Goal: Task Accomplishment & Management: Manage account settings

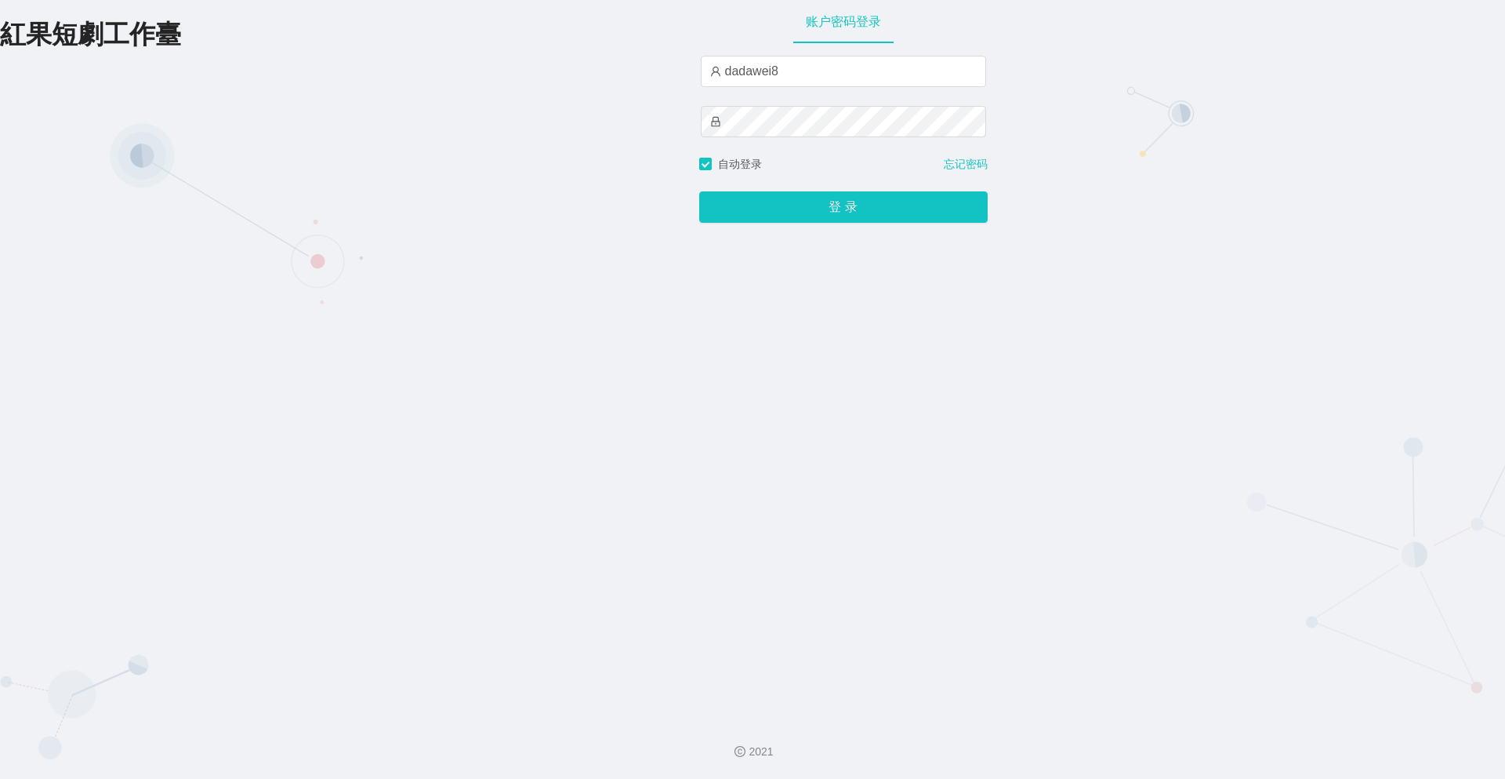
click at [793, 203] on button "登 录" at bounding box center [843, 206] width 289 height 31
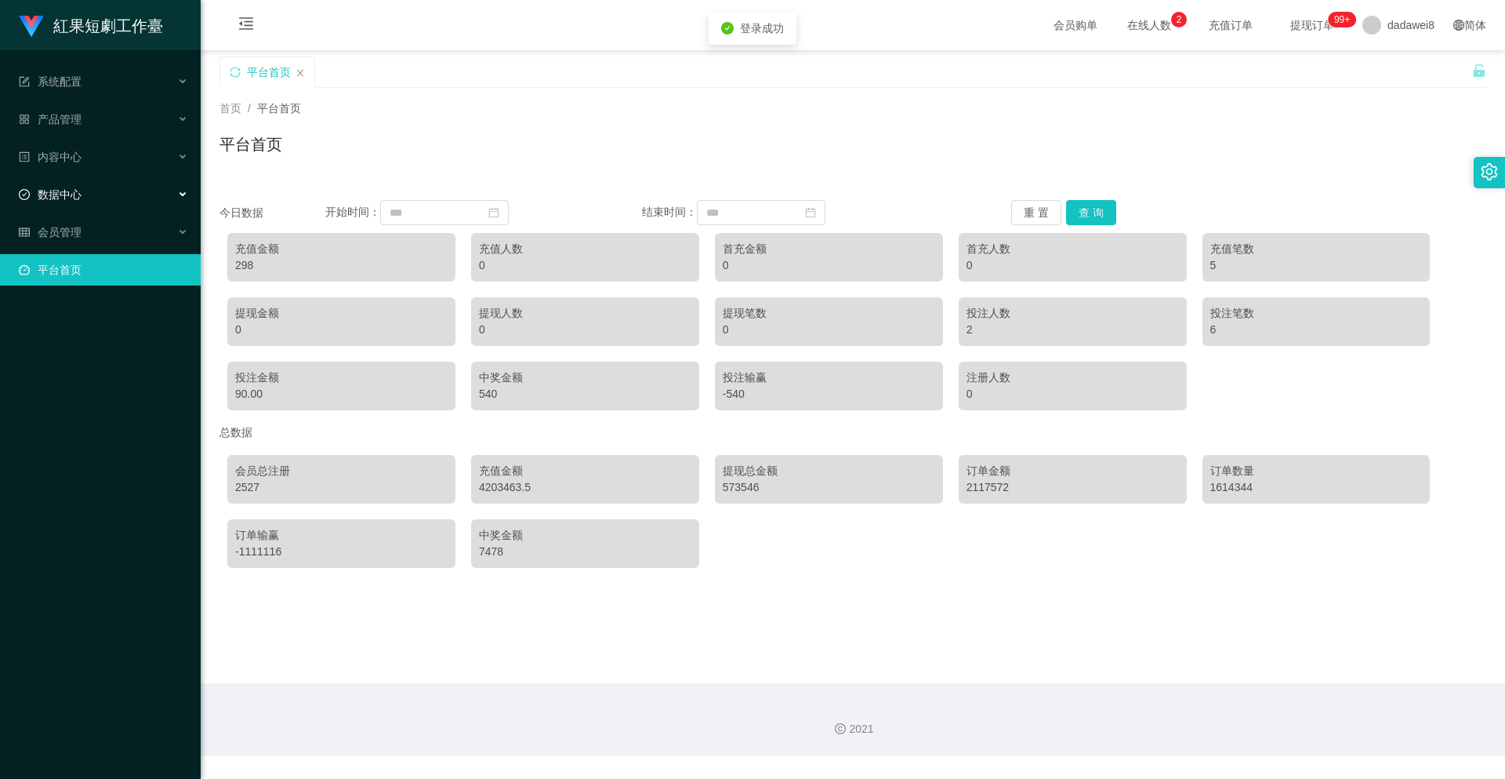
click at [95, 196] on div "数据中心" at bounding box center [100, 194] width 201 height 31
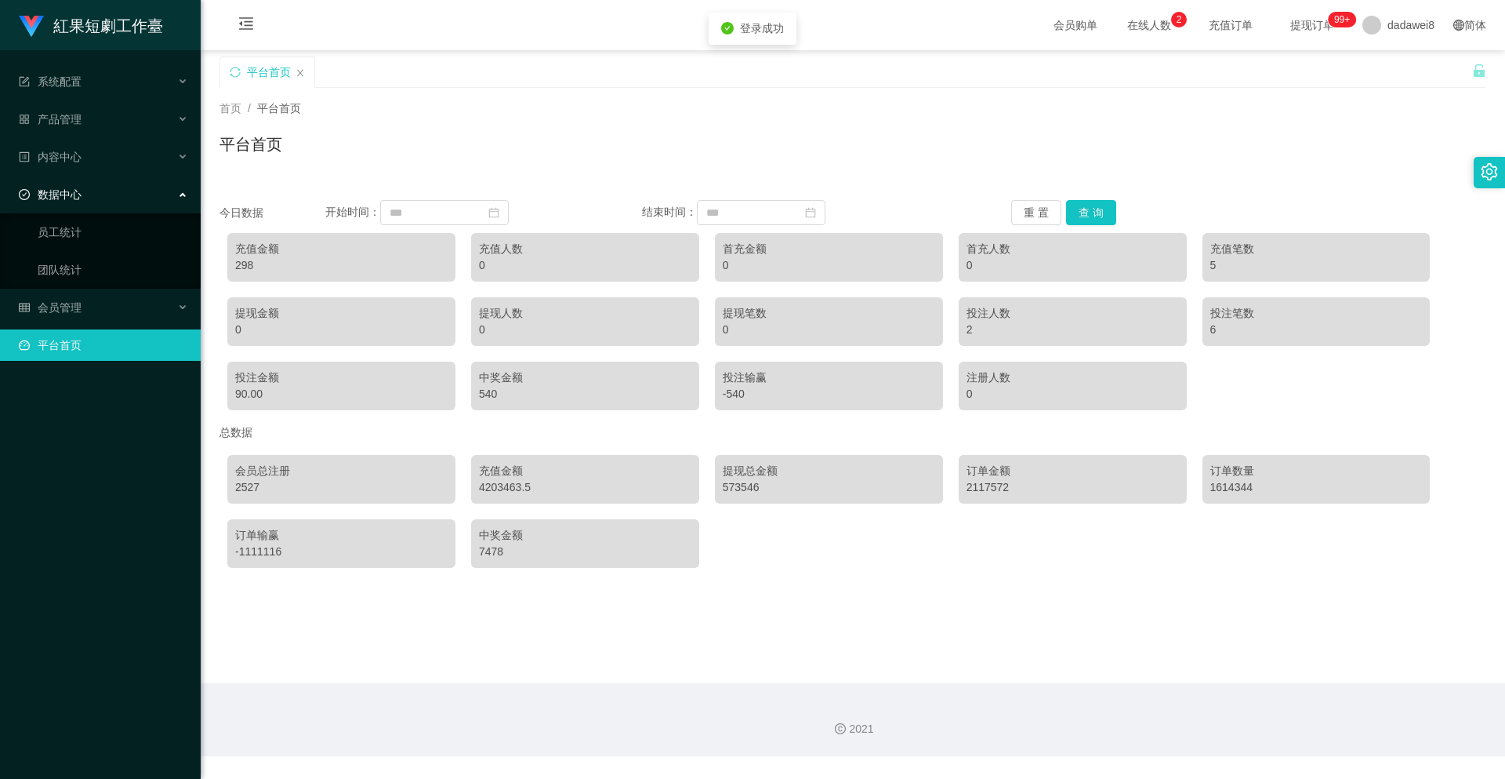
click at [95, 196] on div "数据中心" at bounding box center [100, 194] width 201 height 31
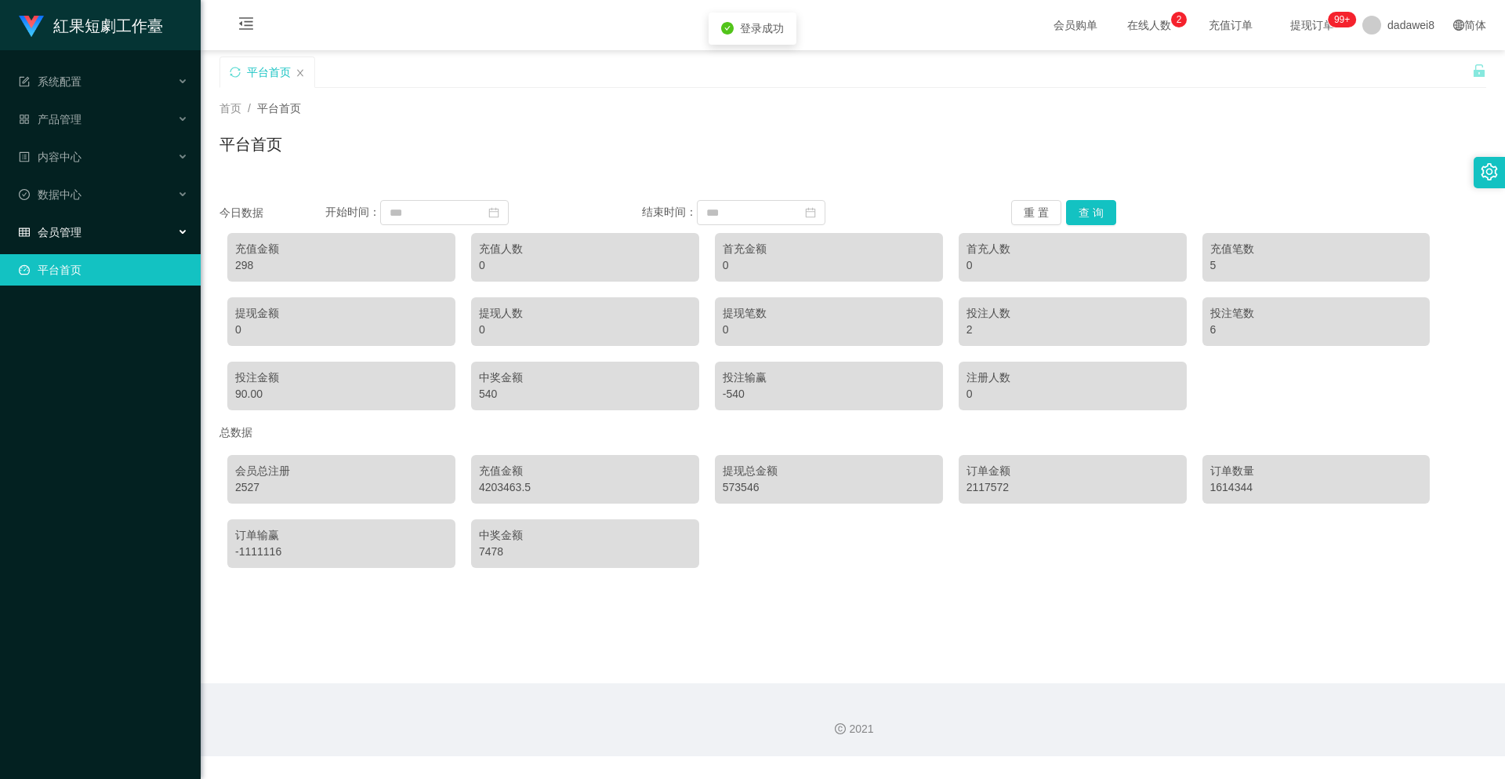
click at [87, 238] on div "会员管理" at bounding box center [100, 231] width 201 height 31
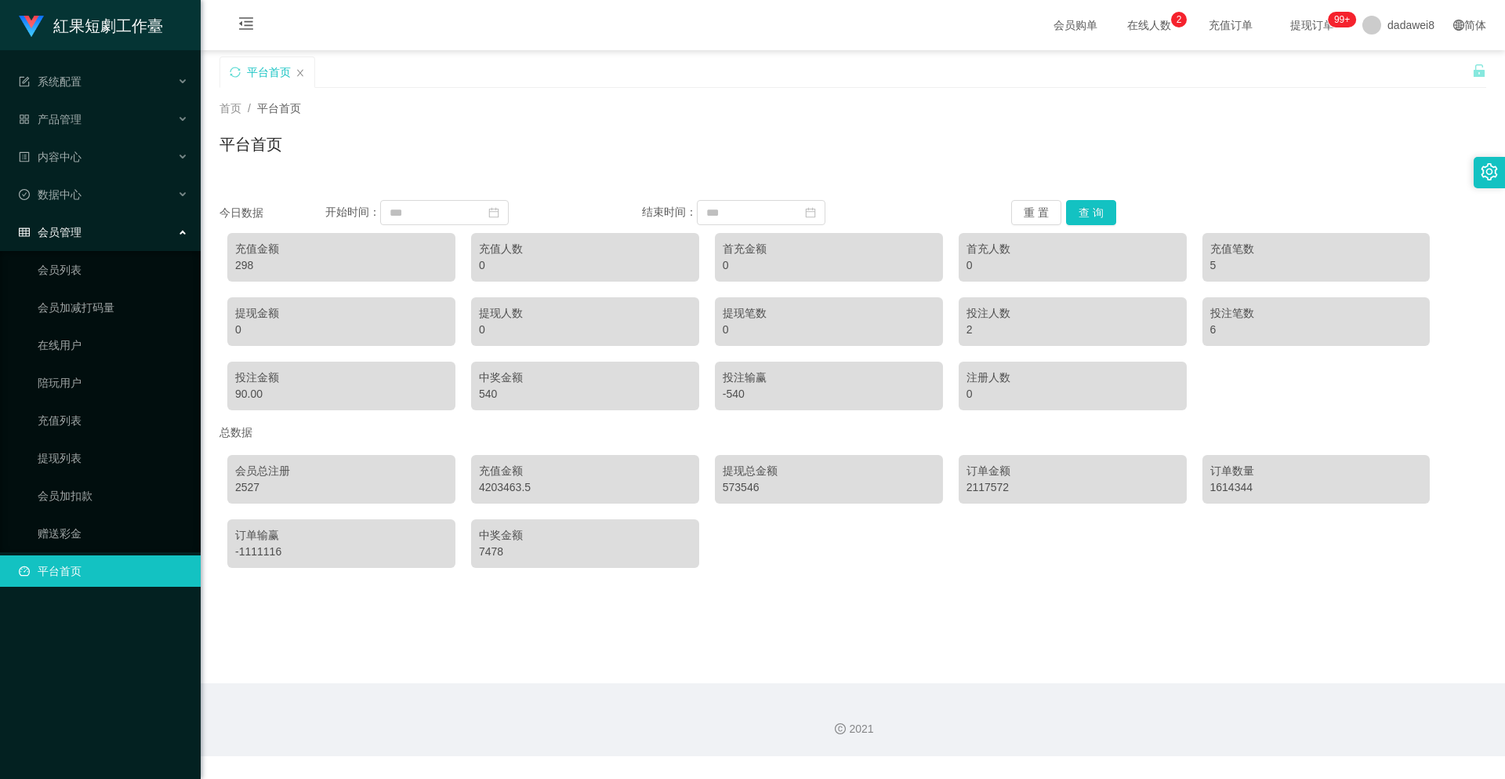
click at [87, 237] on div "会员管理" at bounding box center [100, 231] width 201 height 31
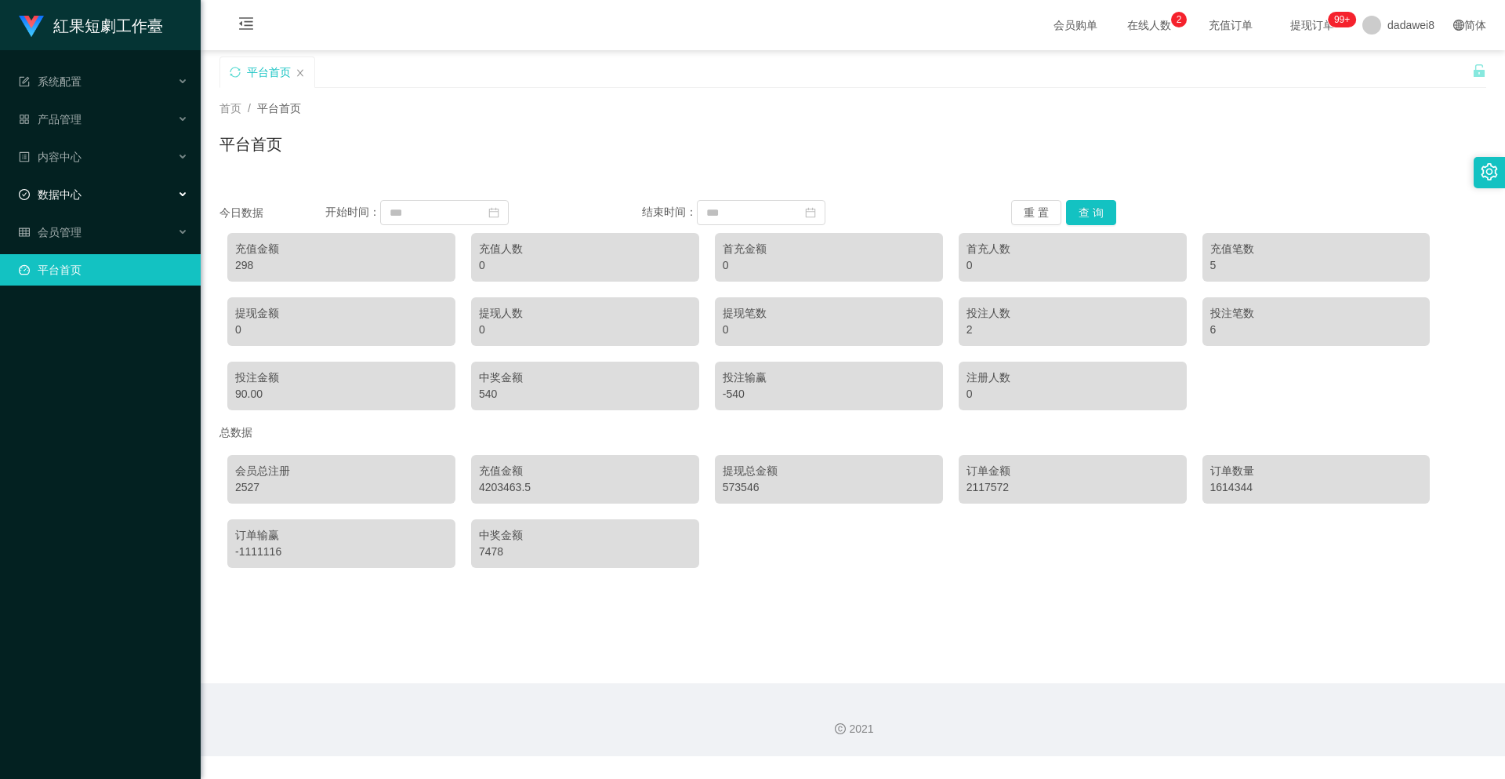
click at [107, 190] on div "数据中心" at bounding box center [100, 194] width 201 height 31
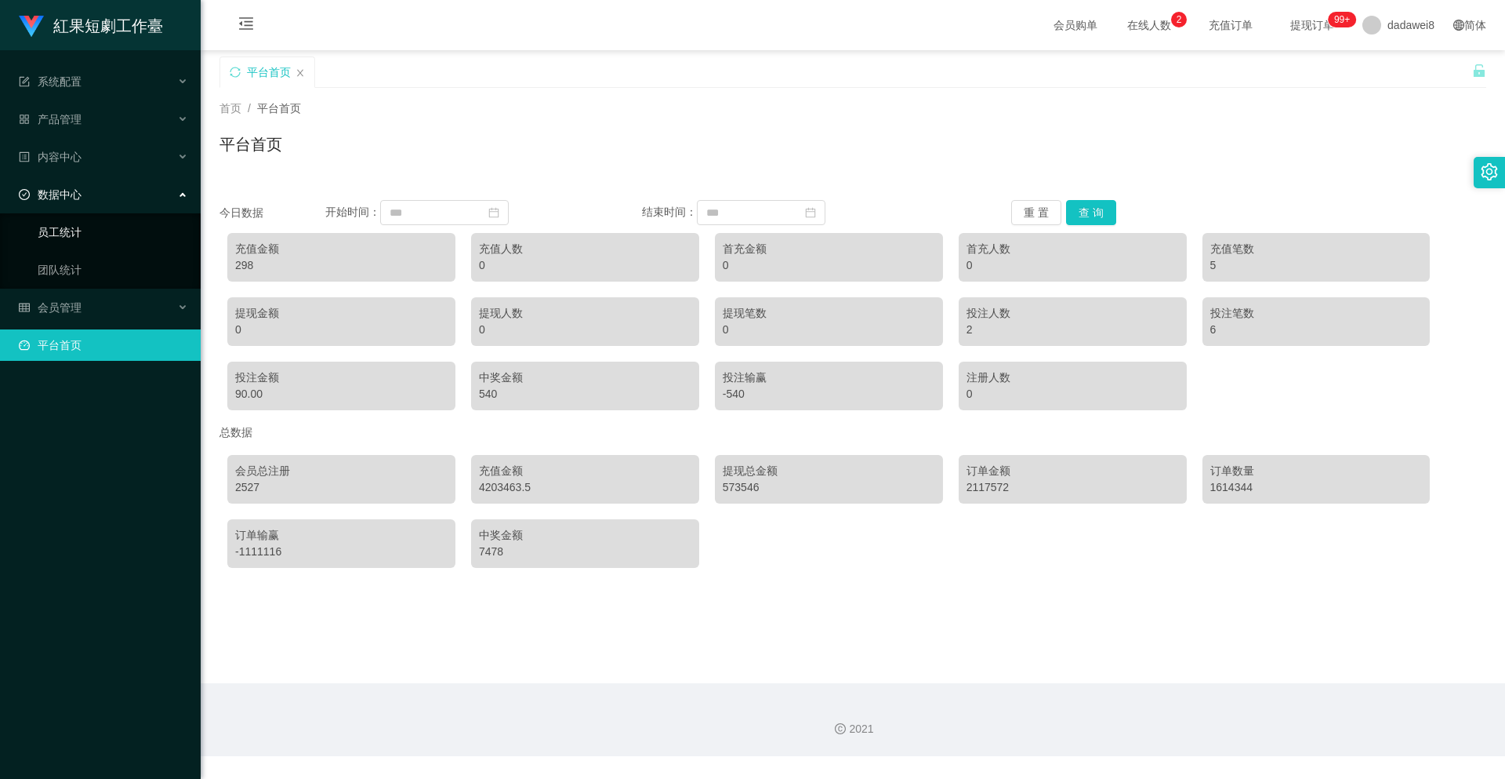
click at [71, 231] on link "员工统计" at bounding box center [113, 231] width 151 height 31
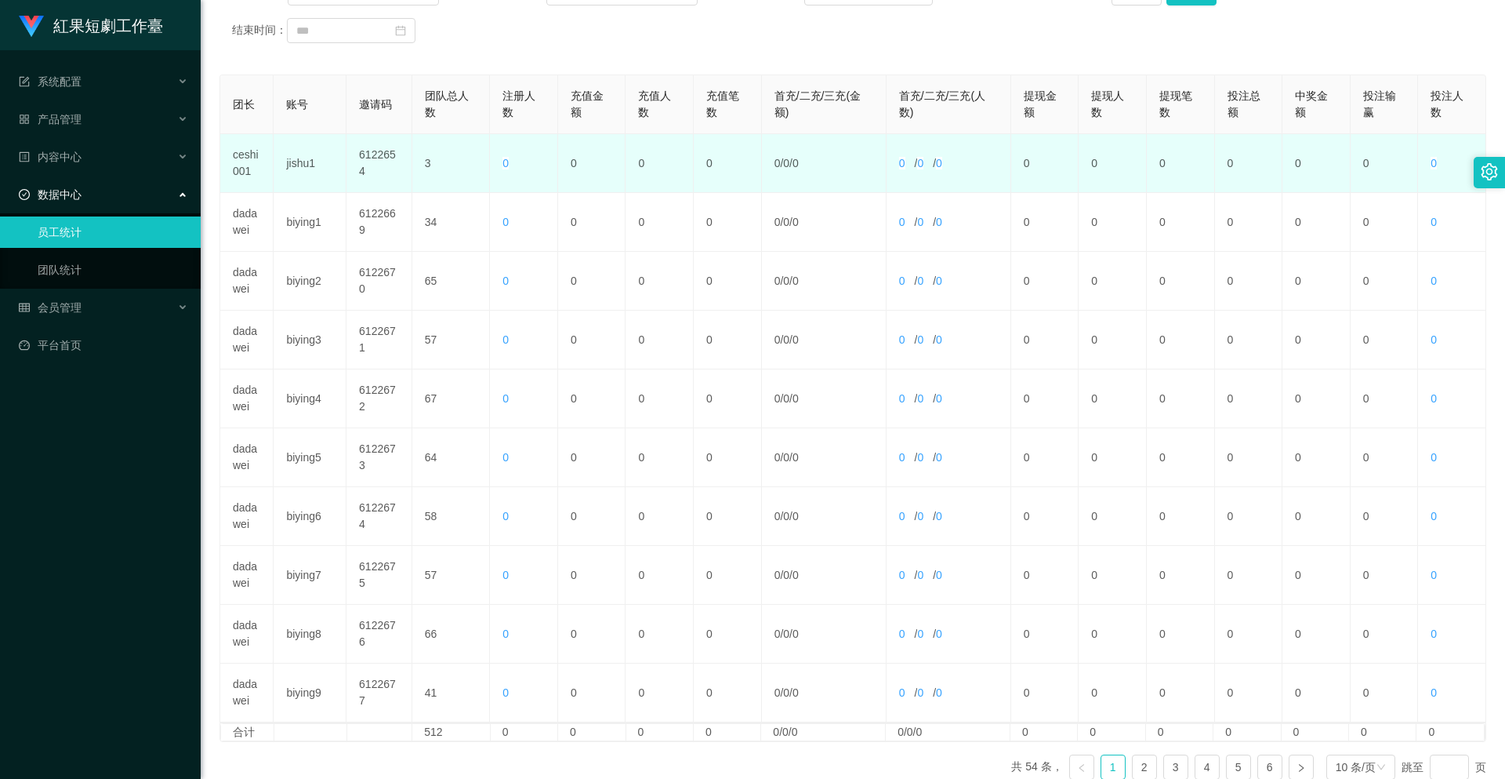
scroll to position [314, 0]
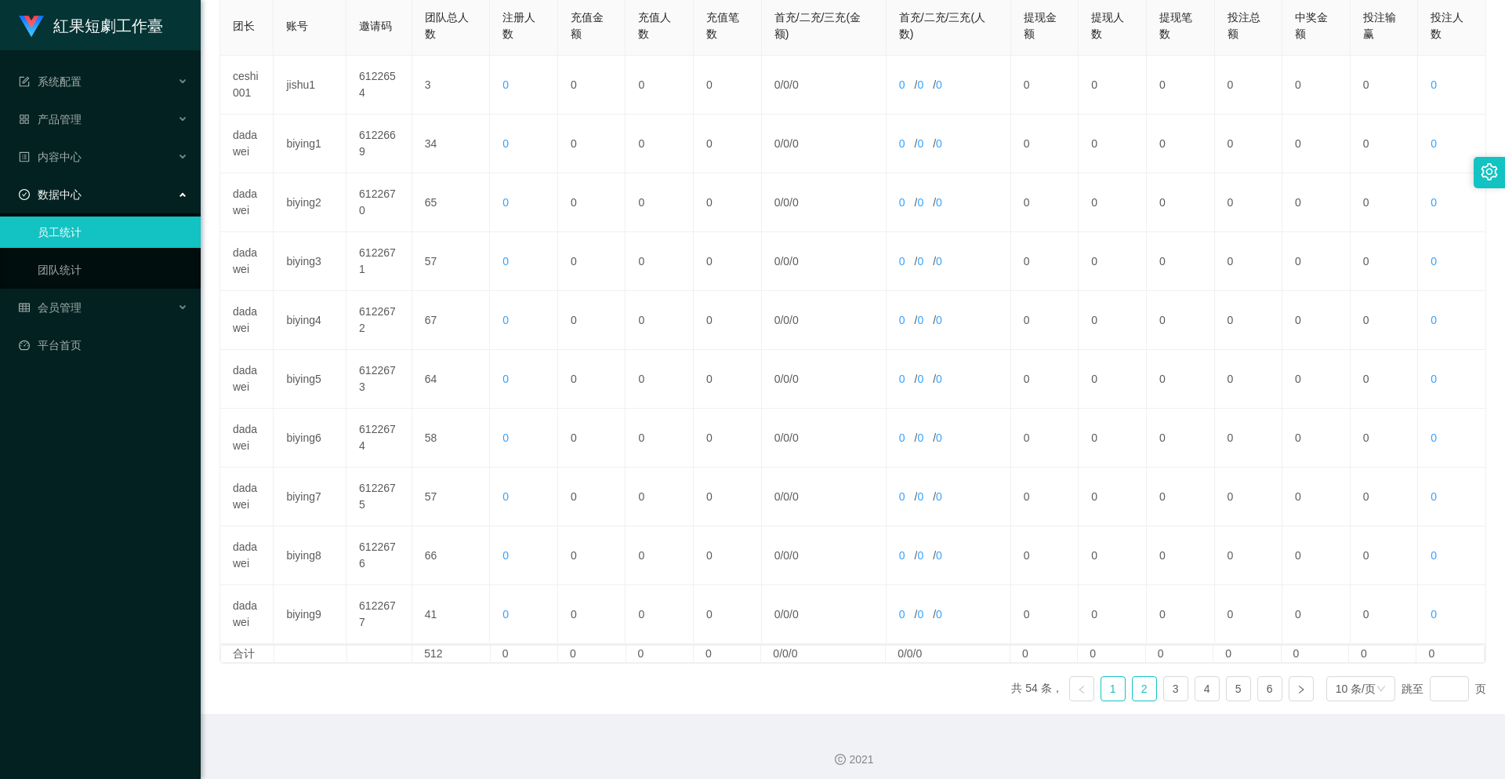
click at [1140, 695] on link "2" at bounding box center [1145, 689] width 24 height 24
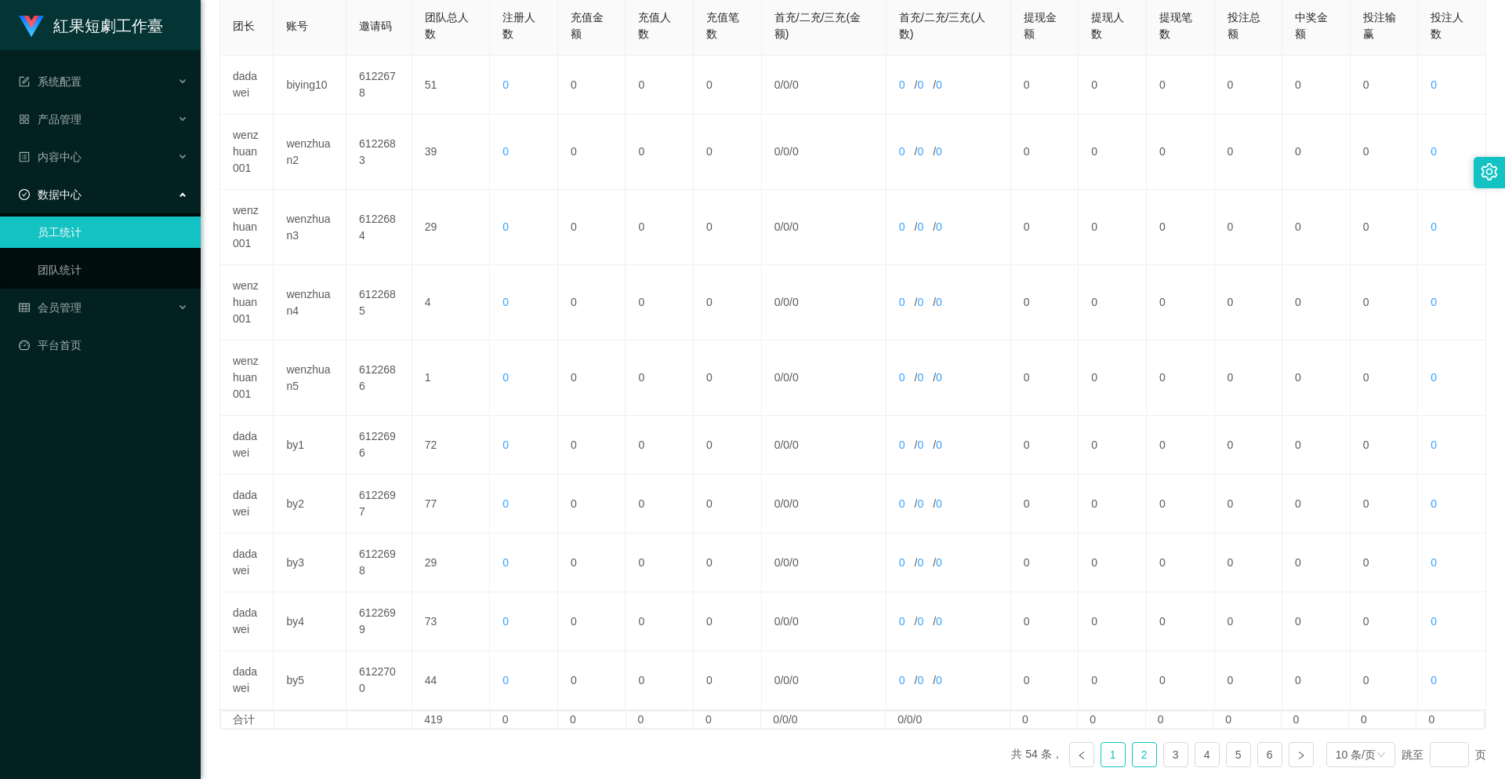
click at [1115, 750] on link "1" at bounding box center [1114, 754] width 24 height 24
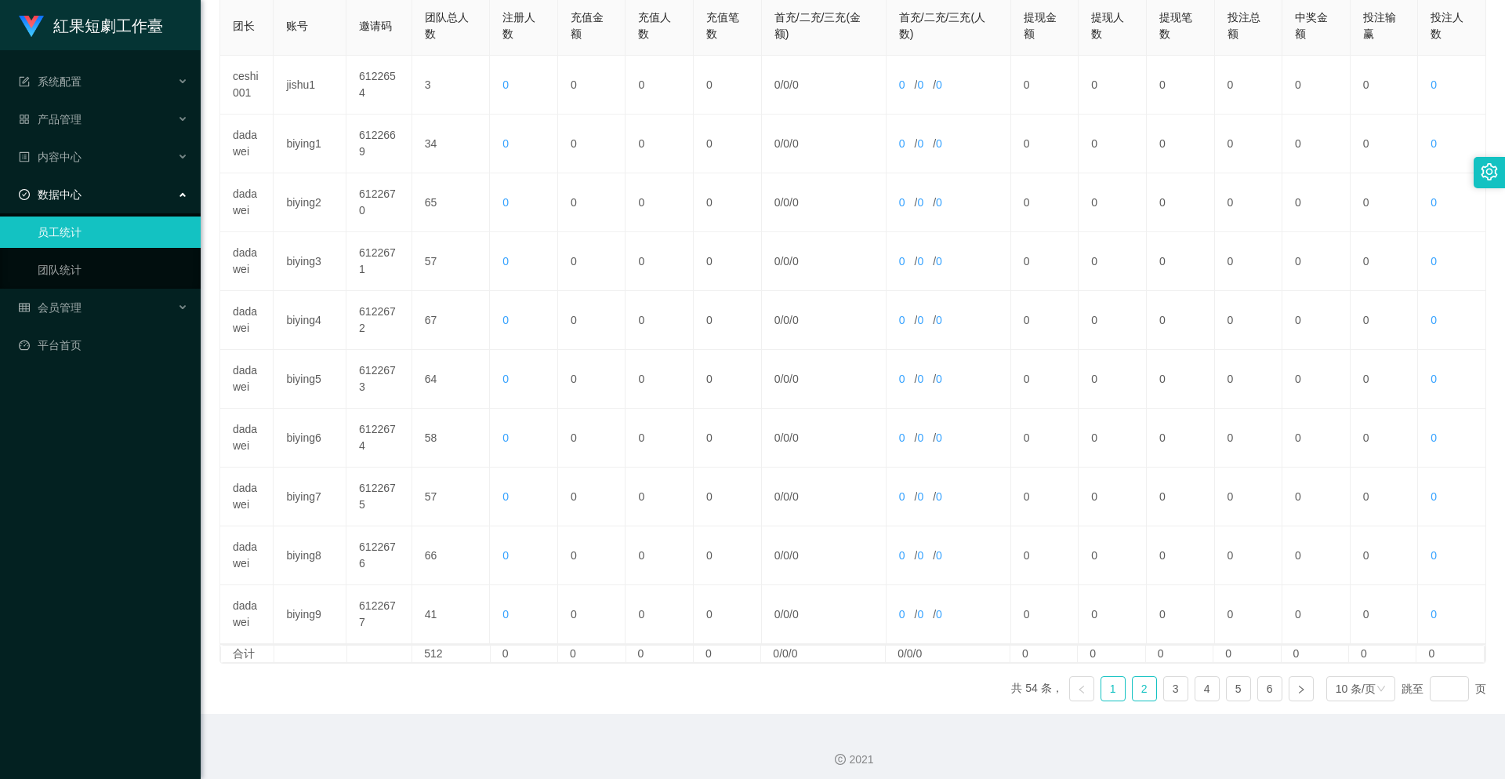
click at [1142, 698] on link "2" at bounding box center [1145, 689] width 24 height 24
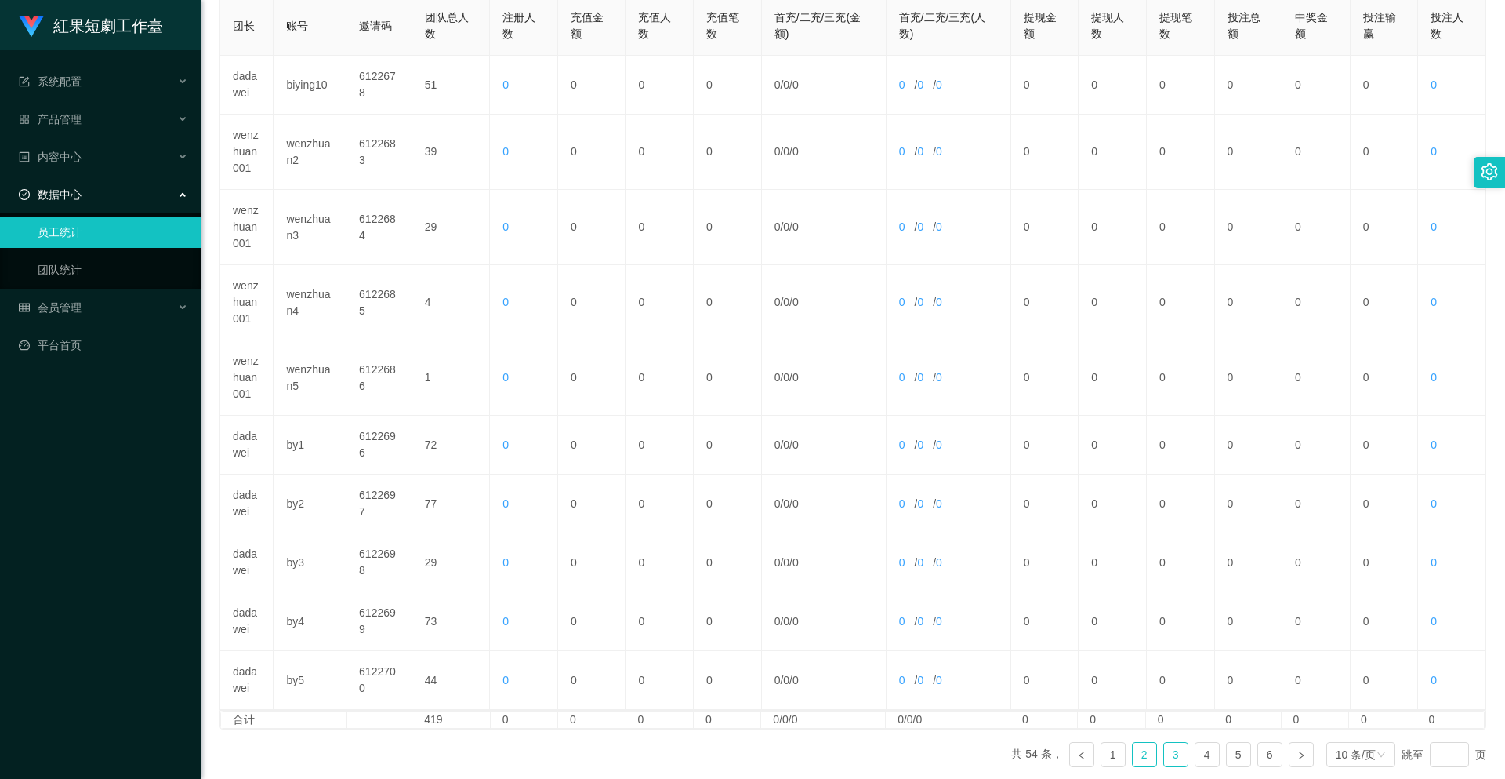
click at [1164, 758] on link "3" at bounding box center [1176, 754] width 24 height 24
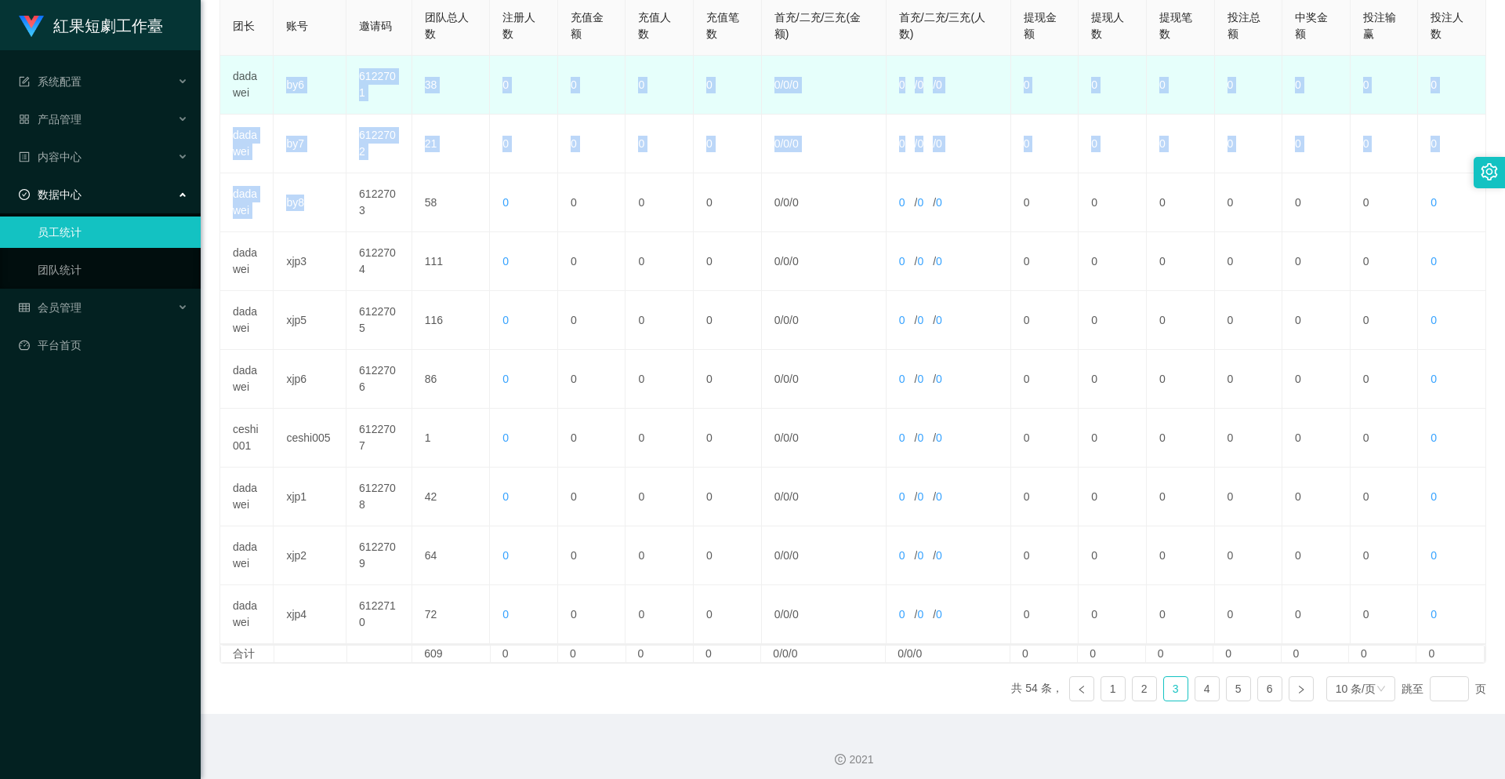
drag, startPoint x: 314, startPoint y: 217, endPoint x: 285, endPoint y: 85, distance: 135.6
click at [285, 85] on tbody "dadawei by6 6122701 38 0 0 0 0 0 / 0 / 0 0 / 0 / 0 0 0 0 0 0 0 0 dadawei by7 61…" at bounding box center [853, 350] width 1266 height 588
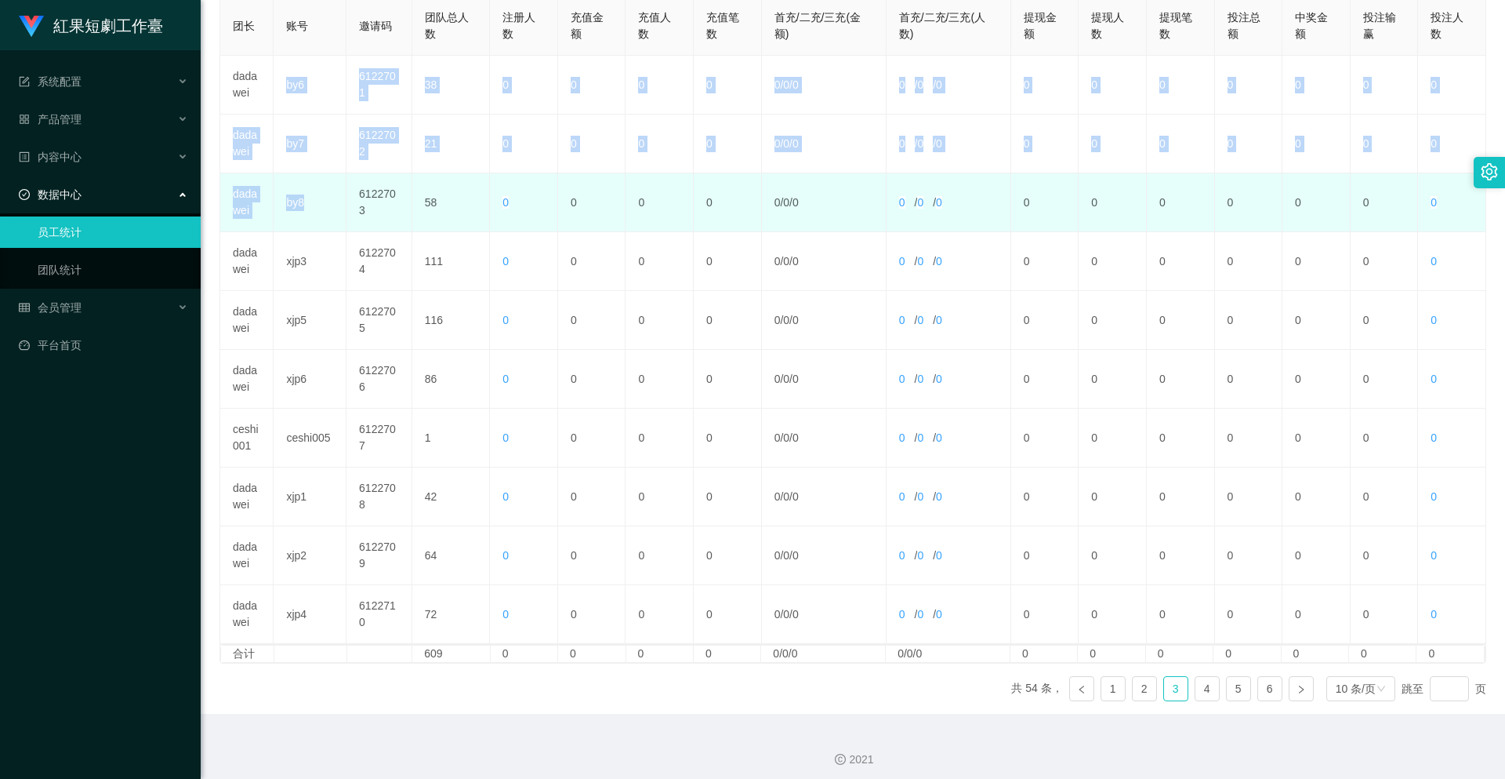
click at [304, 188] on td "by8" at bounding box center [310, 202] width 73 height 59
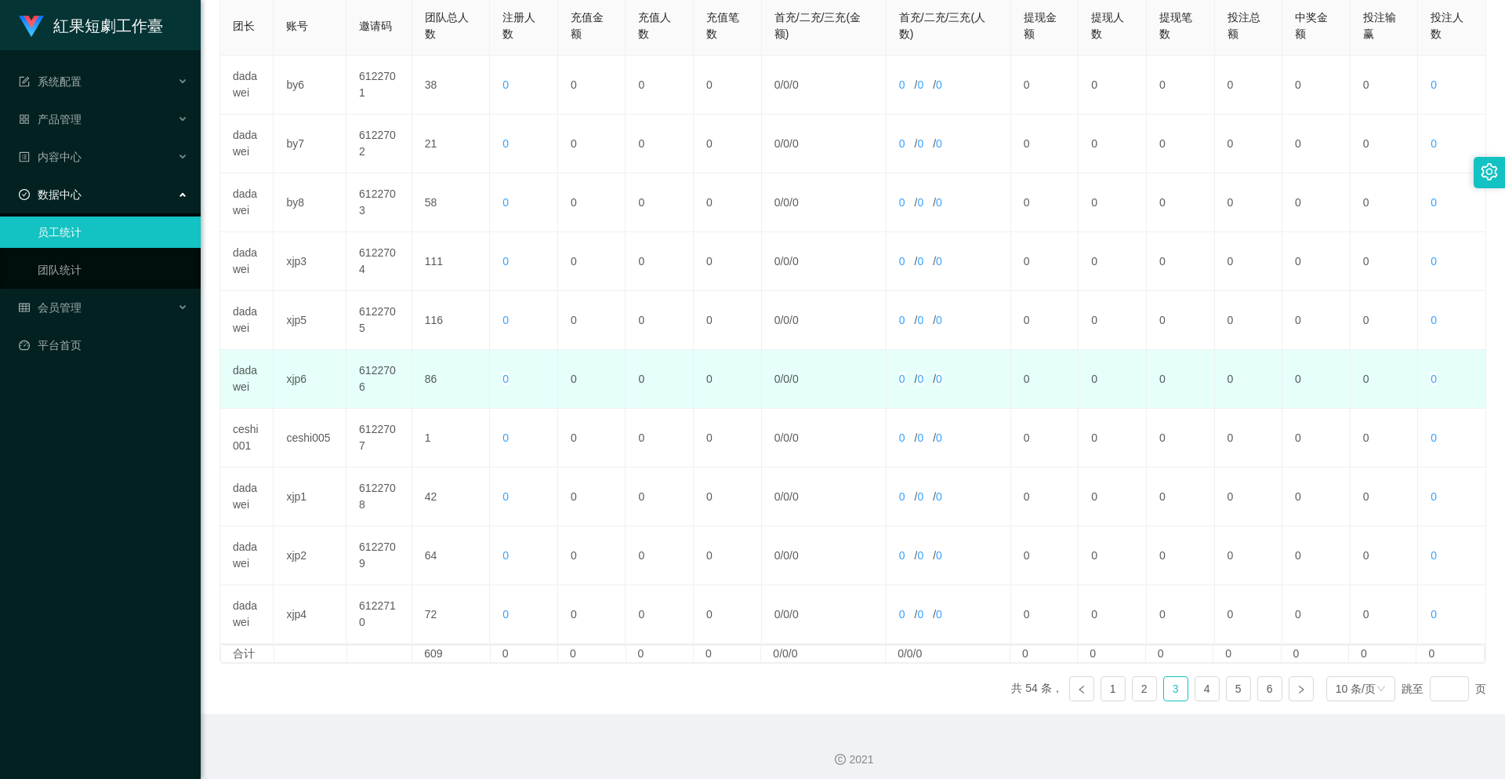
click at [329, 369] on td "xjp6" at bounding box center [310, 379] width 73 height 59
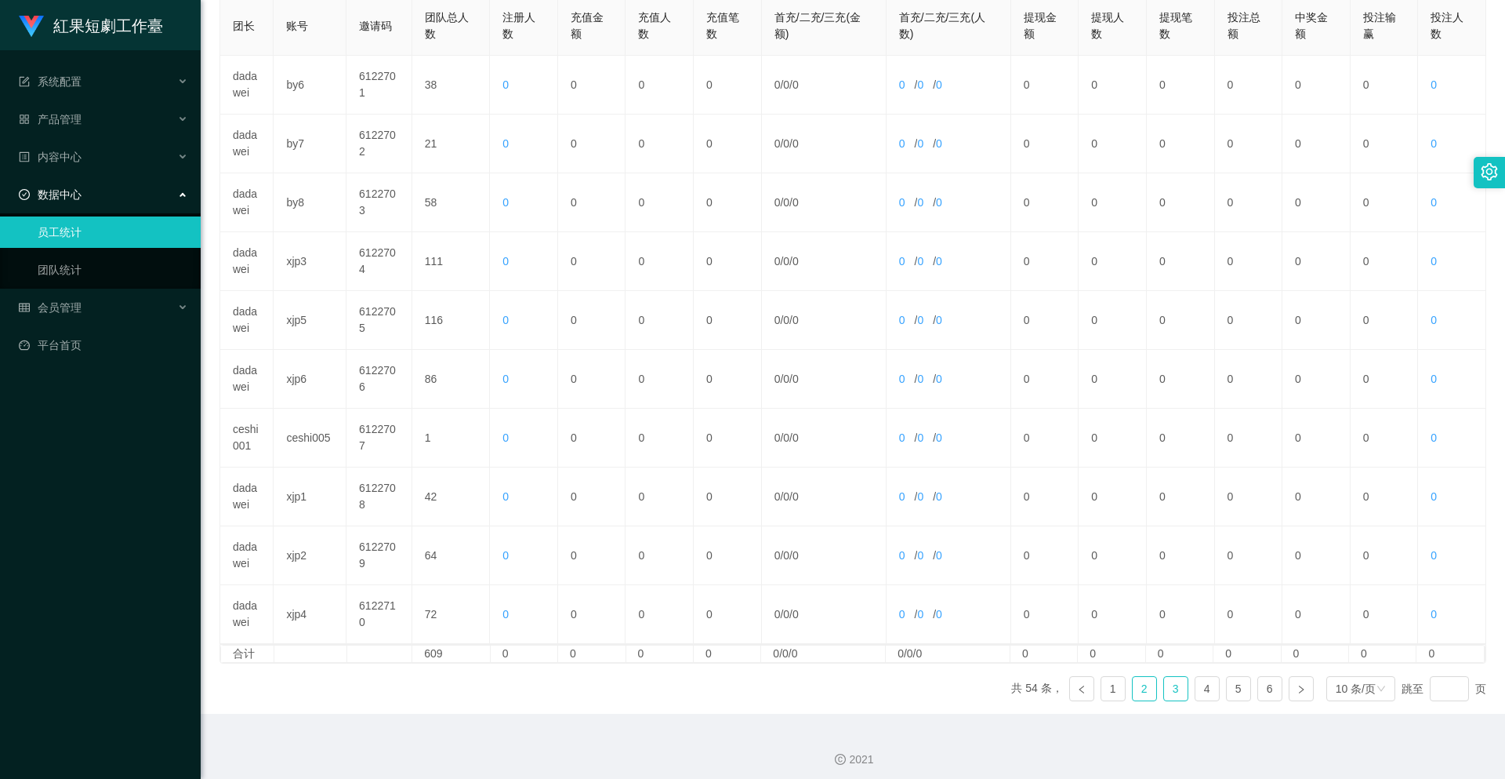
click at [1138, 691] on link "2" at bounding box center [1145, 689] width 24 height 24
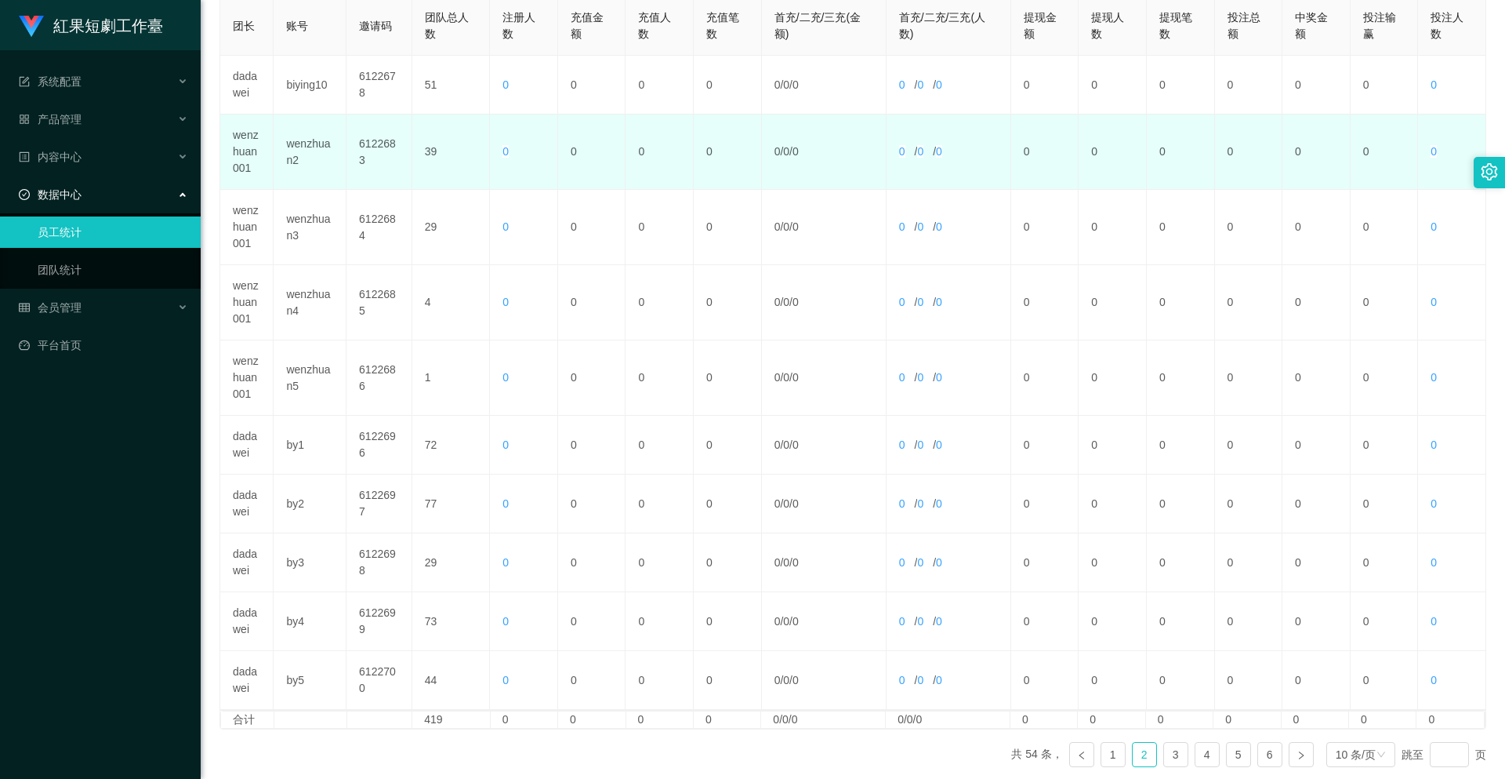
click at [321, 142] on td "wenzhuan2" at bounding box center [310, 151] width 73 height 75
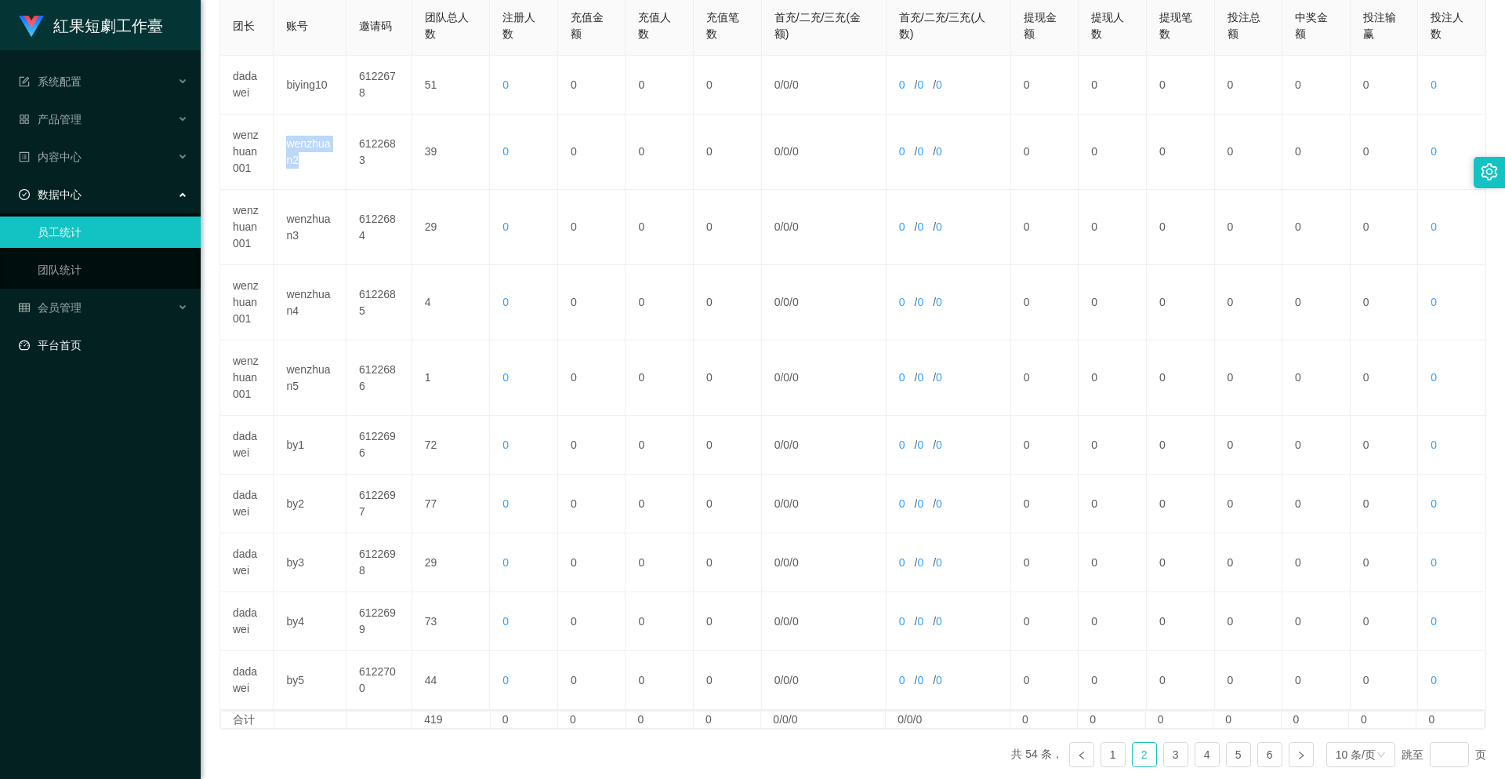
copy td "wenzhuan2"
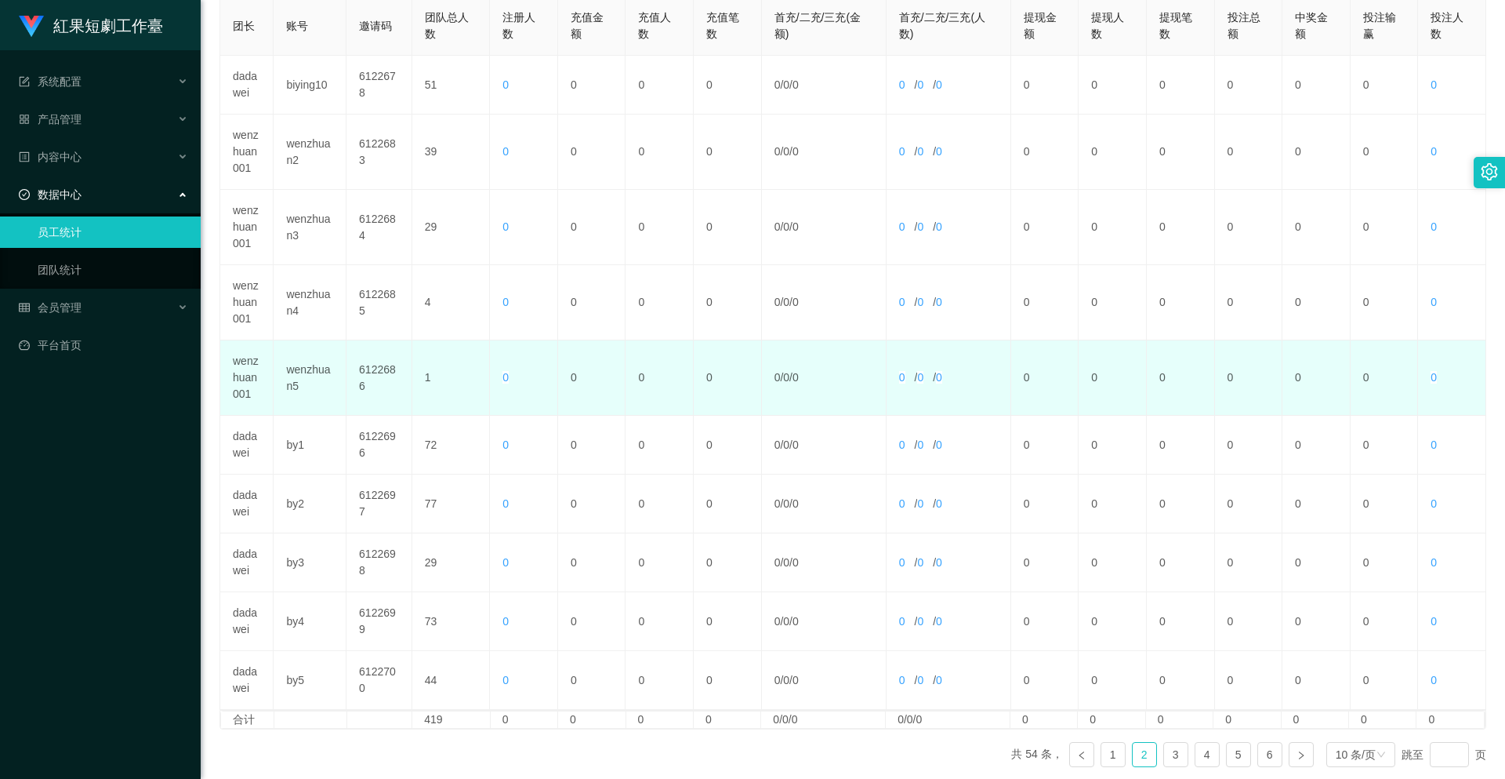
click at [644, 361] on td "0" at bounding box center [660, 377] width 68 height 75
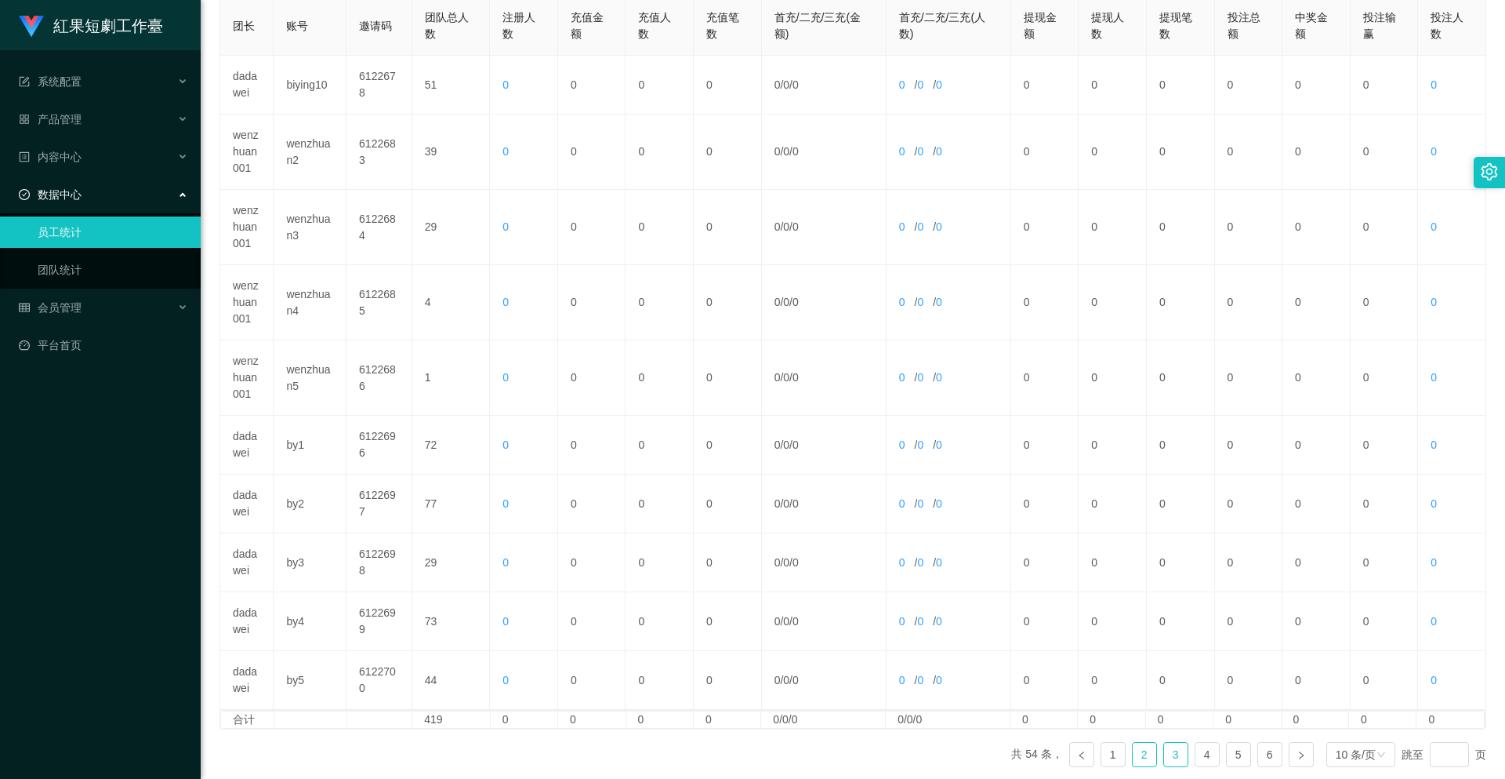
click at [1178, 751] on link "3" at bounding box center [1176, 754] width 24 height 24
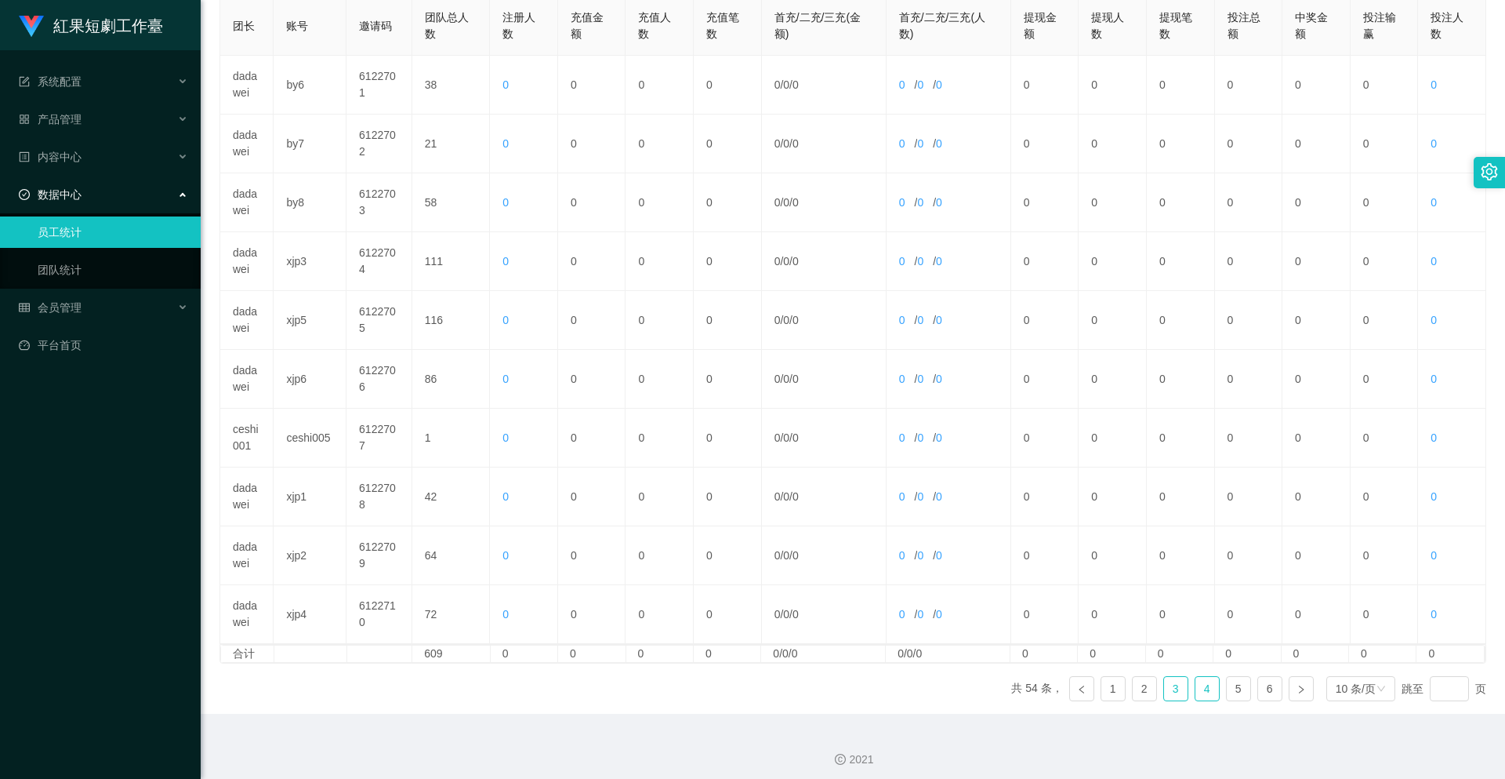
click at [1201, 694] on link "4" at bounding box center [1208, 689] width 24 height 24
click at [1115, 693] on link "1" at bounding box center [1114, 689] width 24 height 24
click at [1133, 689] on link "2" at bounding box center [1145, 689] width 24 height 24
click at [1178, 691] on link "1" at bounding box center [1176, 689] width 24 height 24
click at [1207, 689] on link "2" at bounding box center [1208, 689] width 24 height 24
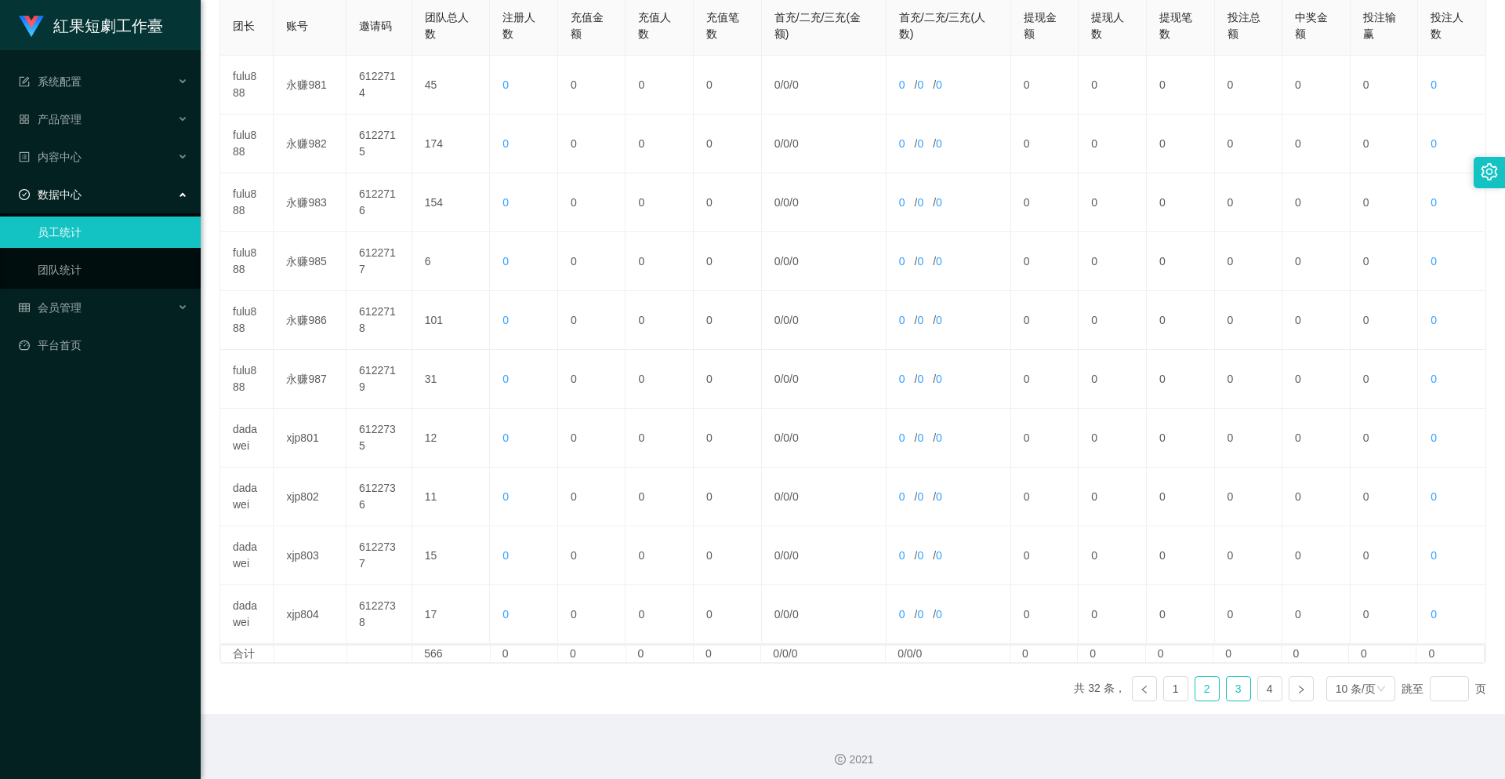
click at [1230, 695] on link "3" at bounding box center [1239, 689] width 24 height 24
click at [1262, 685] on link "4" at bounding box center [1270, 689] width 24 height 24
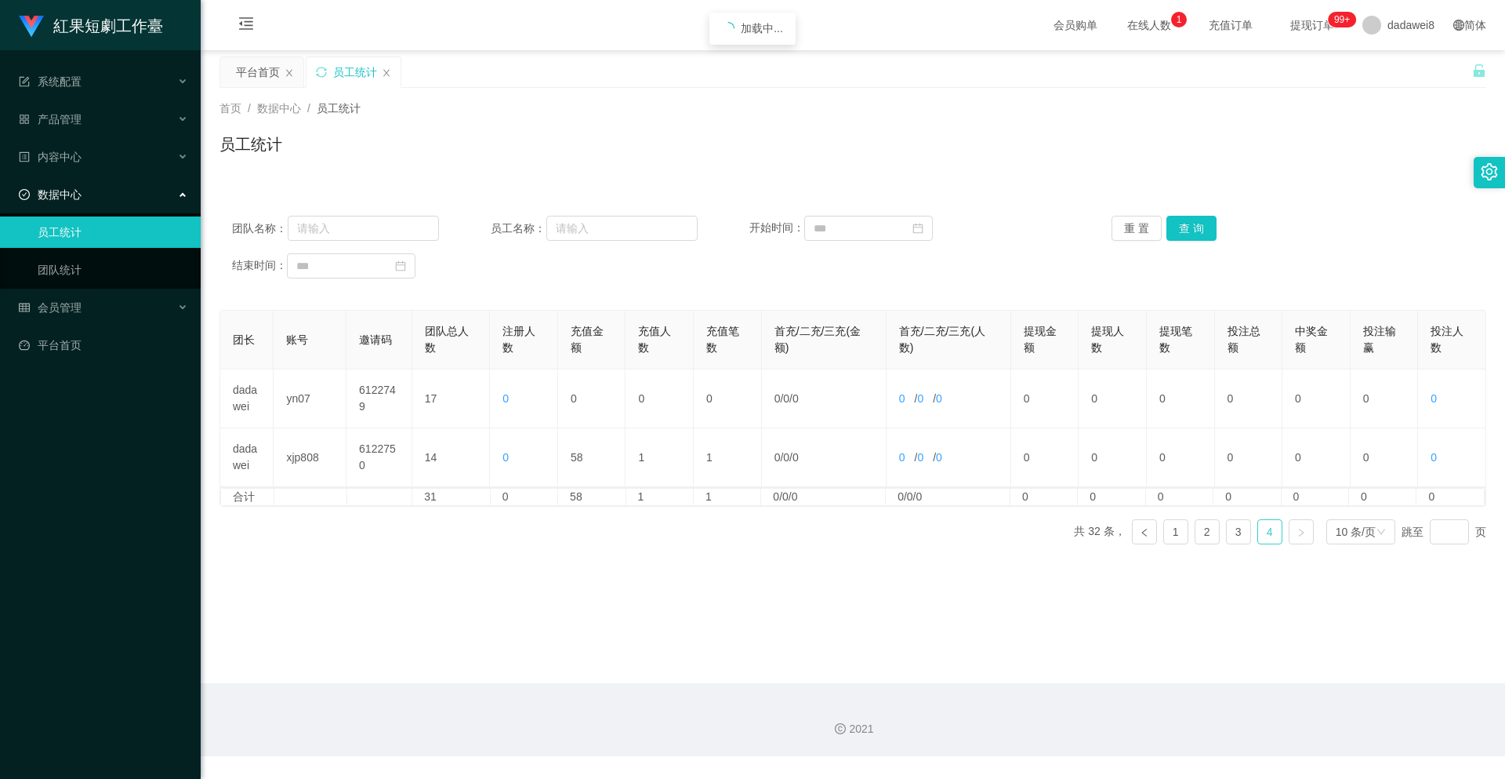
scroll to position [0, 0]
click at [1172, 538] on link "1" at bounding box center [1176, 532] width 24 height 24
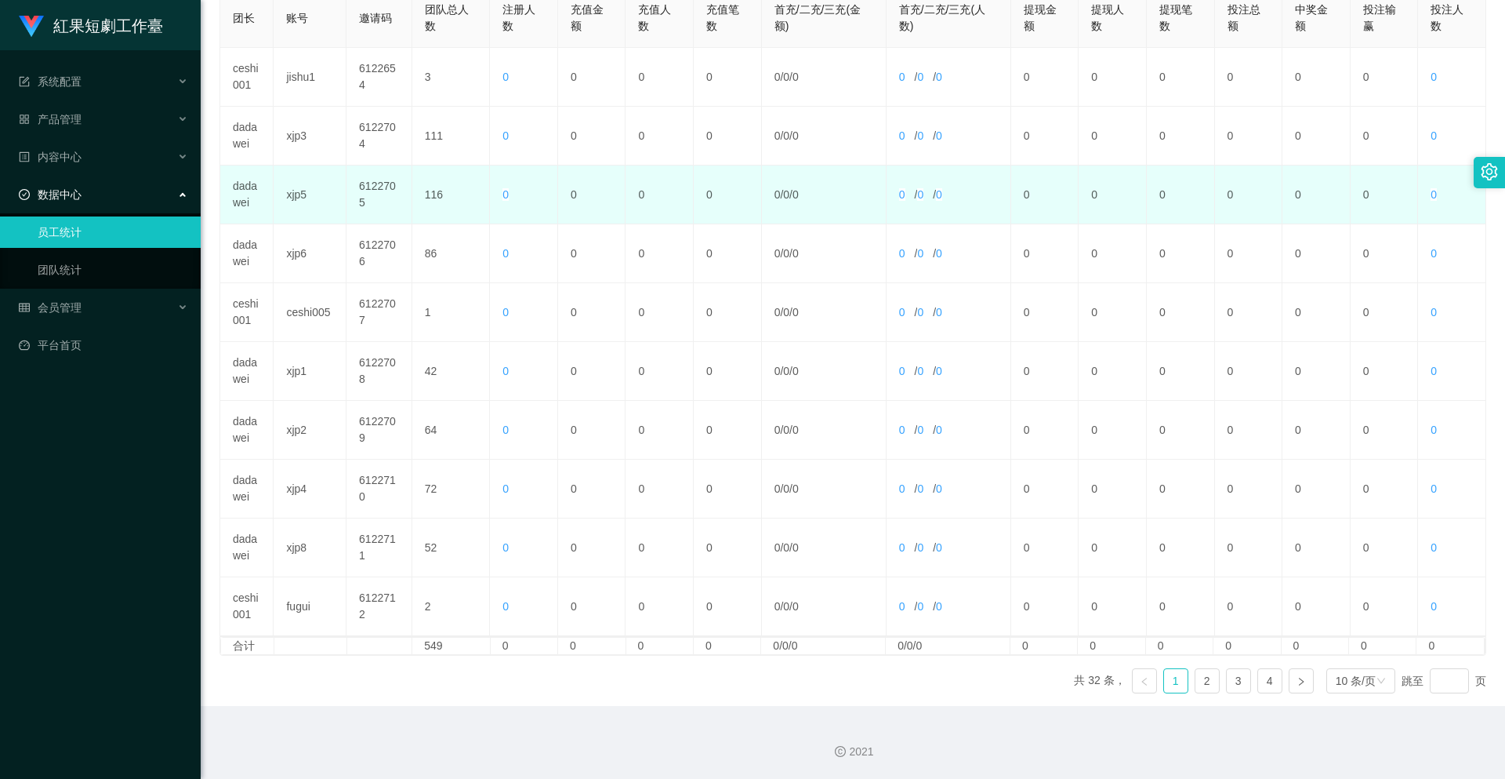
scroll to position [8, 0]
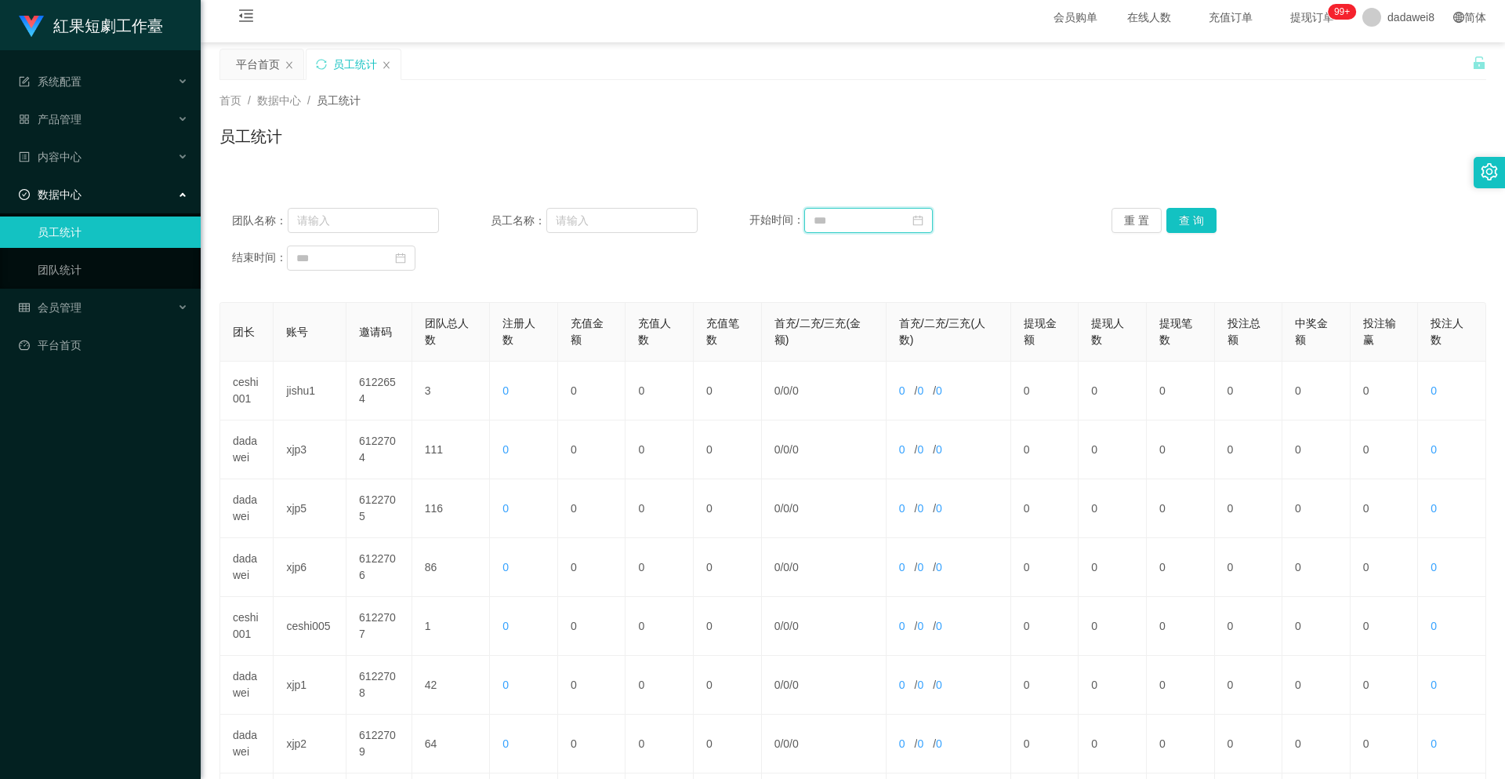
click at [869, 218] on input at bounding box center [868, 220] width 129 height 25
drag, startPoint x: 829, startPoint y: 303, endPoint x: 810, endPoint y: 302, distance: 18.8
click at [828, 303] on div "1" at bounding box center [824, 305] width 19 height 19
type input "**********"
click at [423, 414] on div "26" at bounding box center [425, 414] width 19 height 19
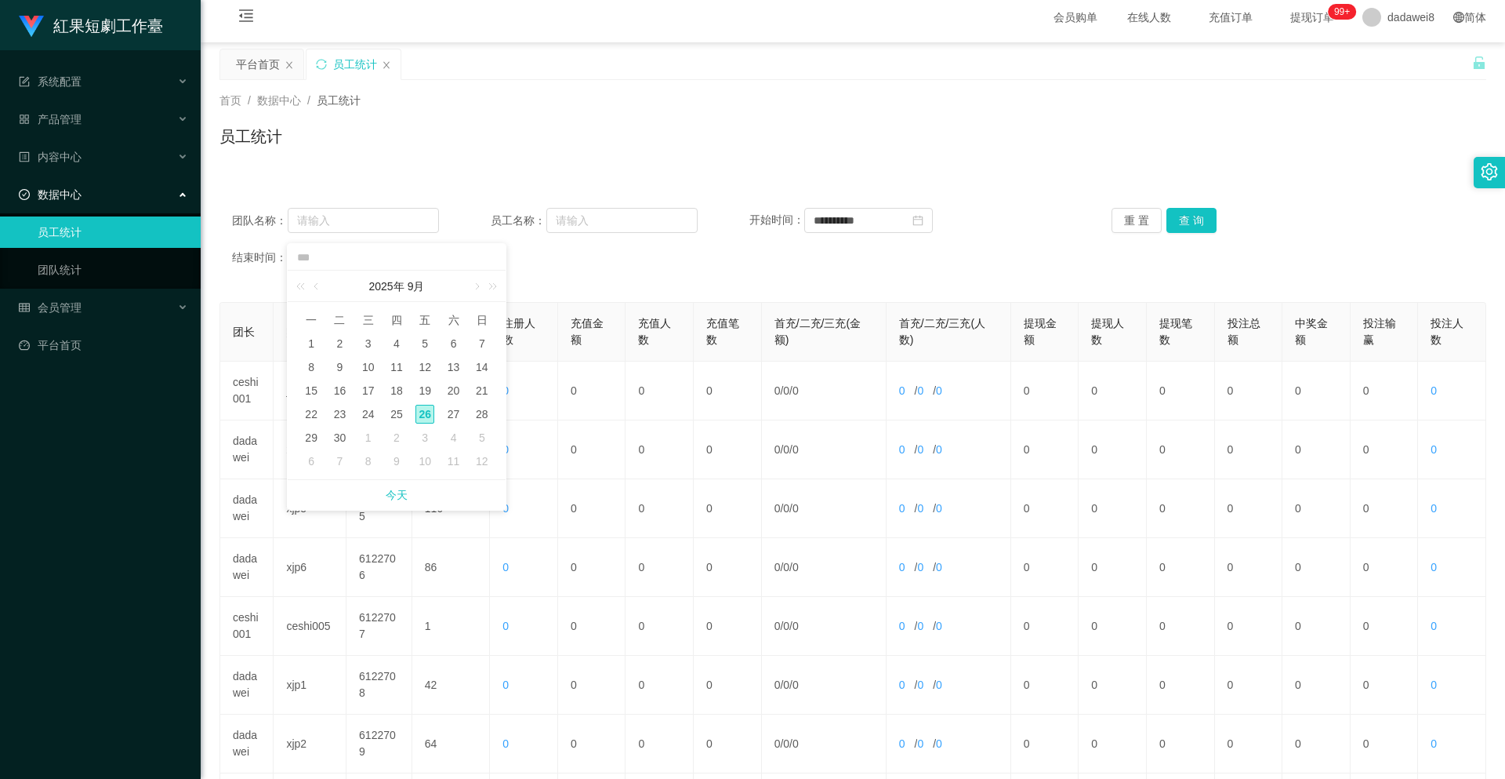
type input "**********"
click at [1194, 216] on button "查 询" at bounding box center [1192, 220] width 50 height 25
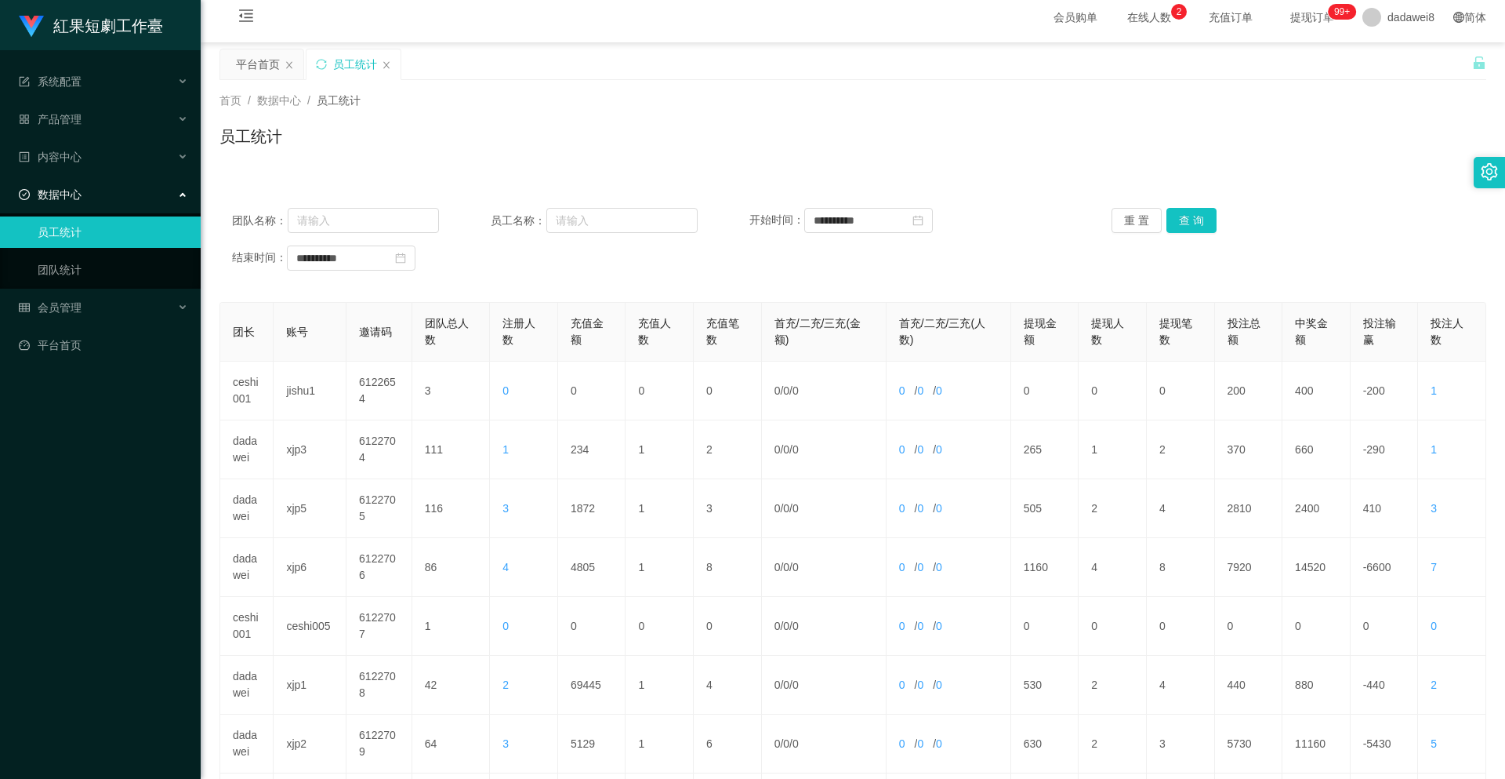
scroll to position [321, 0]
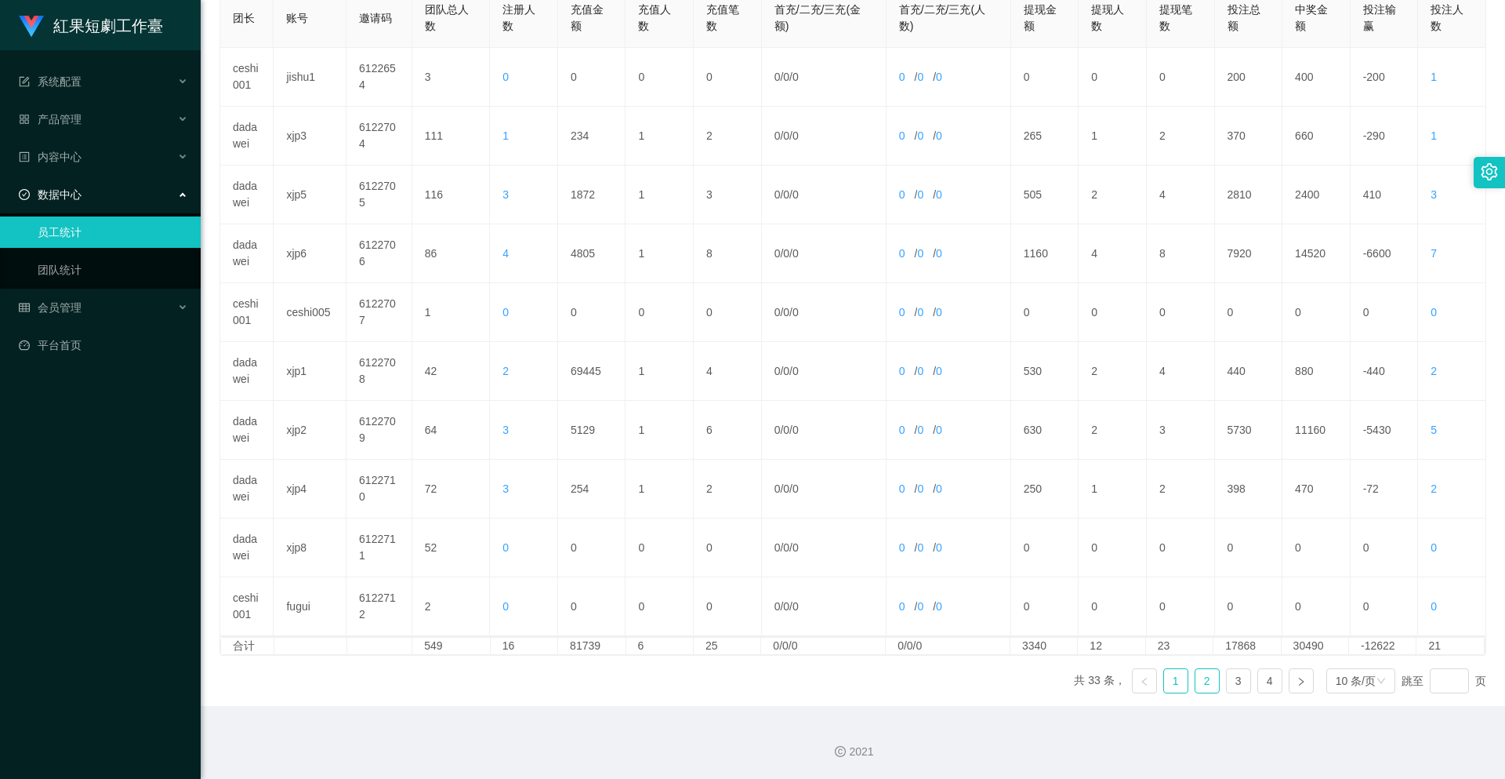
click at [1197, 683] on link "2" at bounding box center [1208, 681] width 24 height 24
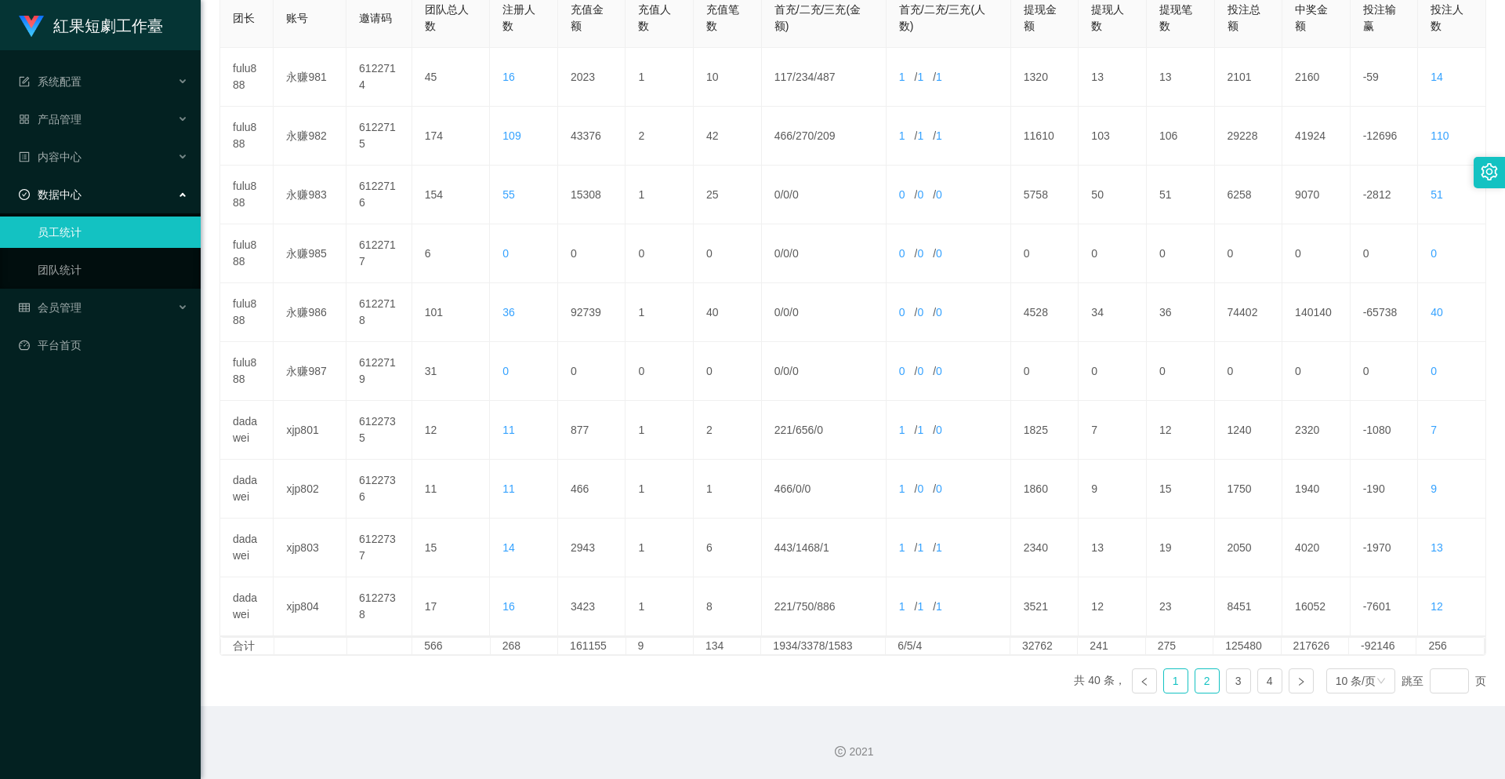
click at [1167, 679] on link "1" at bounding box center [1176, 681] width 24 height 24
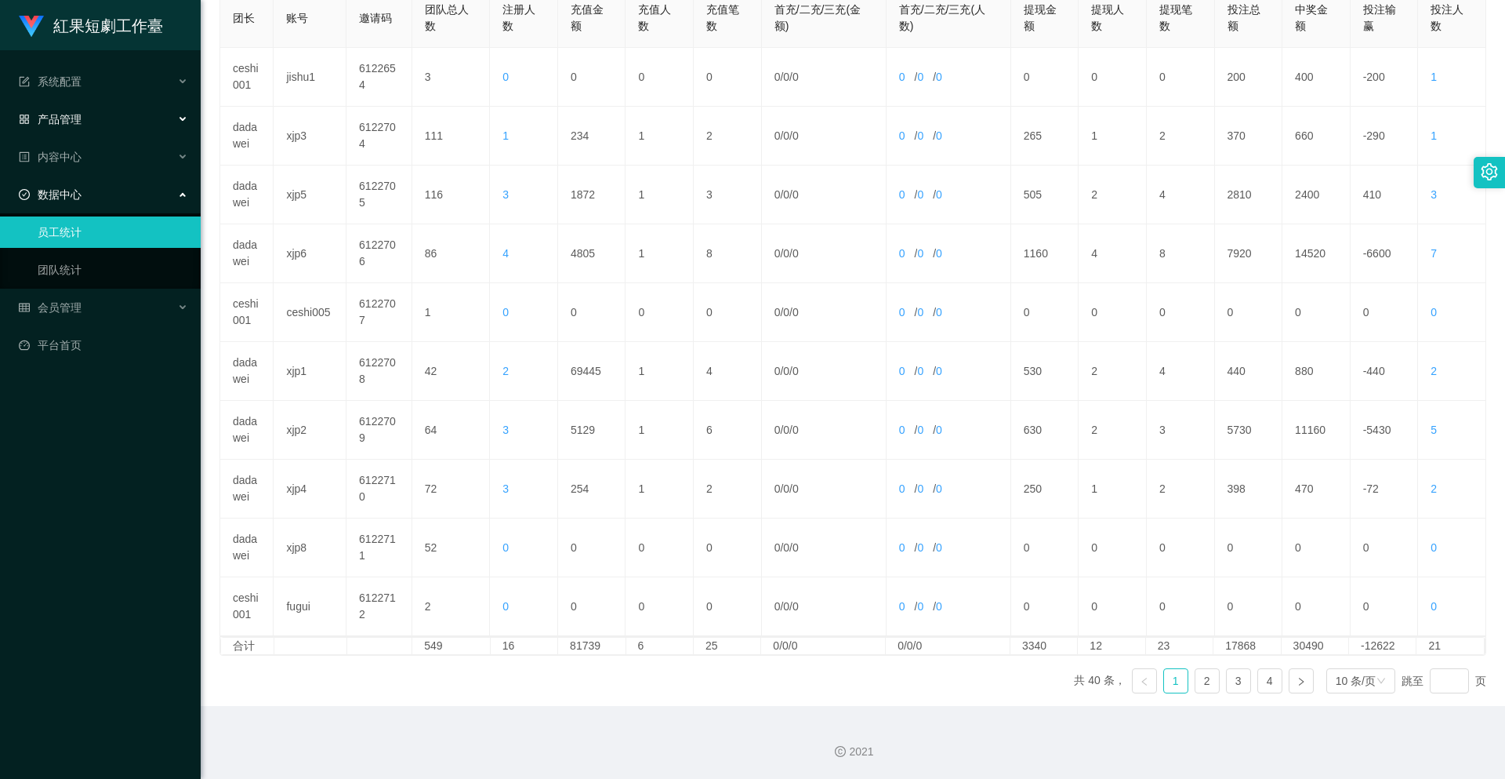
click at [81, 119] on span "产品管理" at bounding box center [50, 119] width 63 height 13
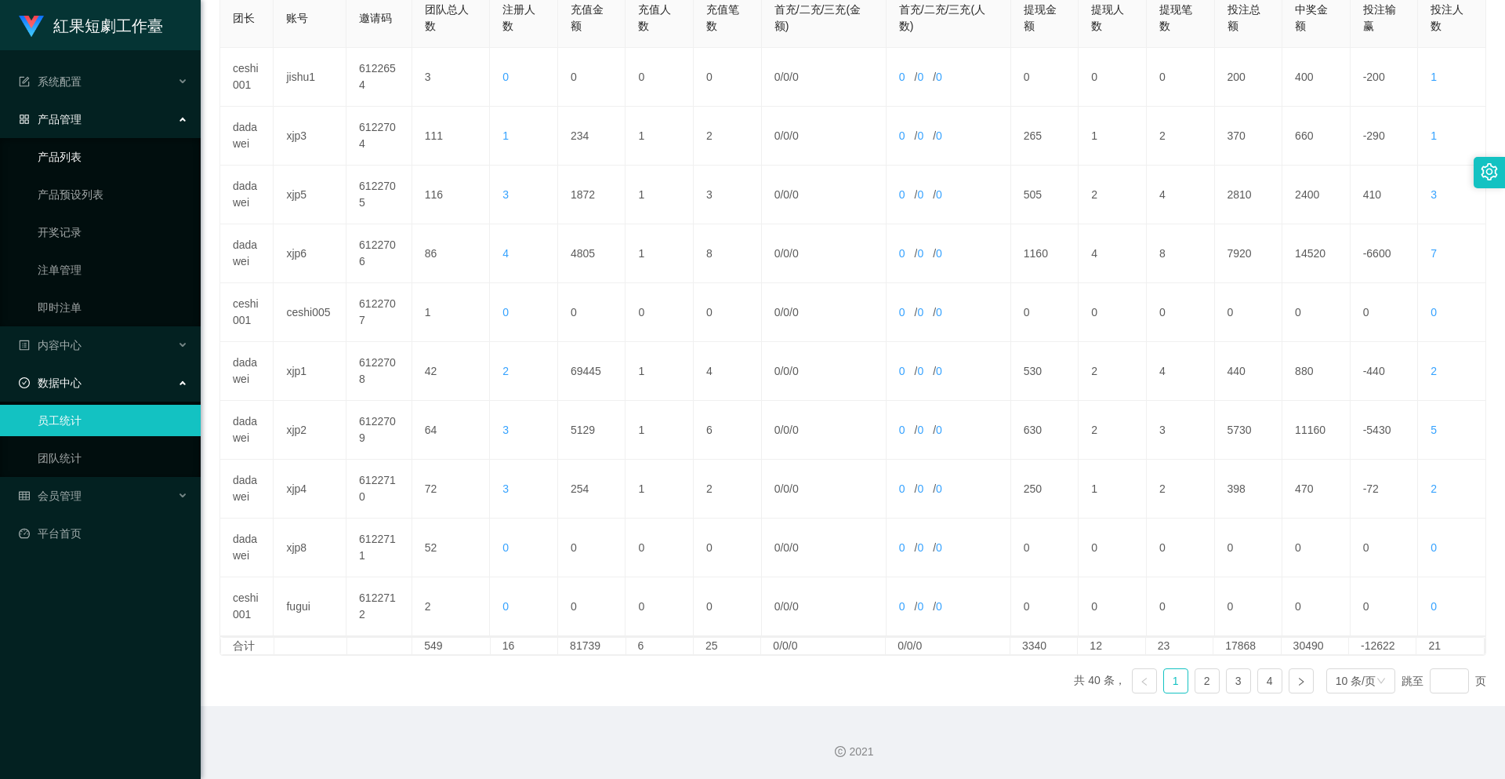
click at [79, 147] on link "产品列表" at bounding box center [113, 156] width 151 height 31
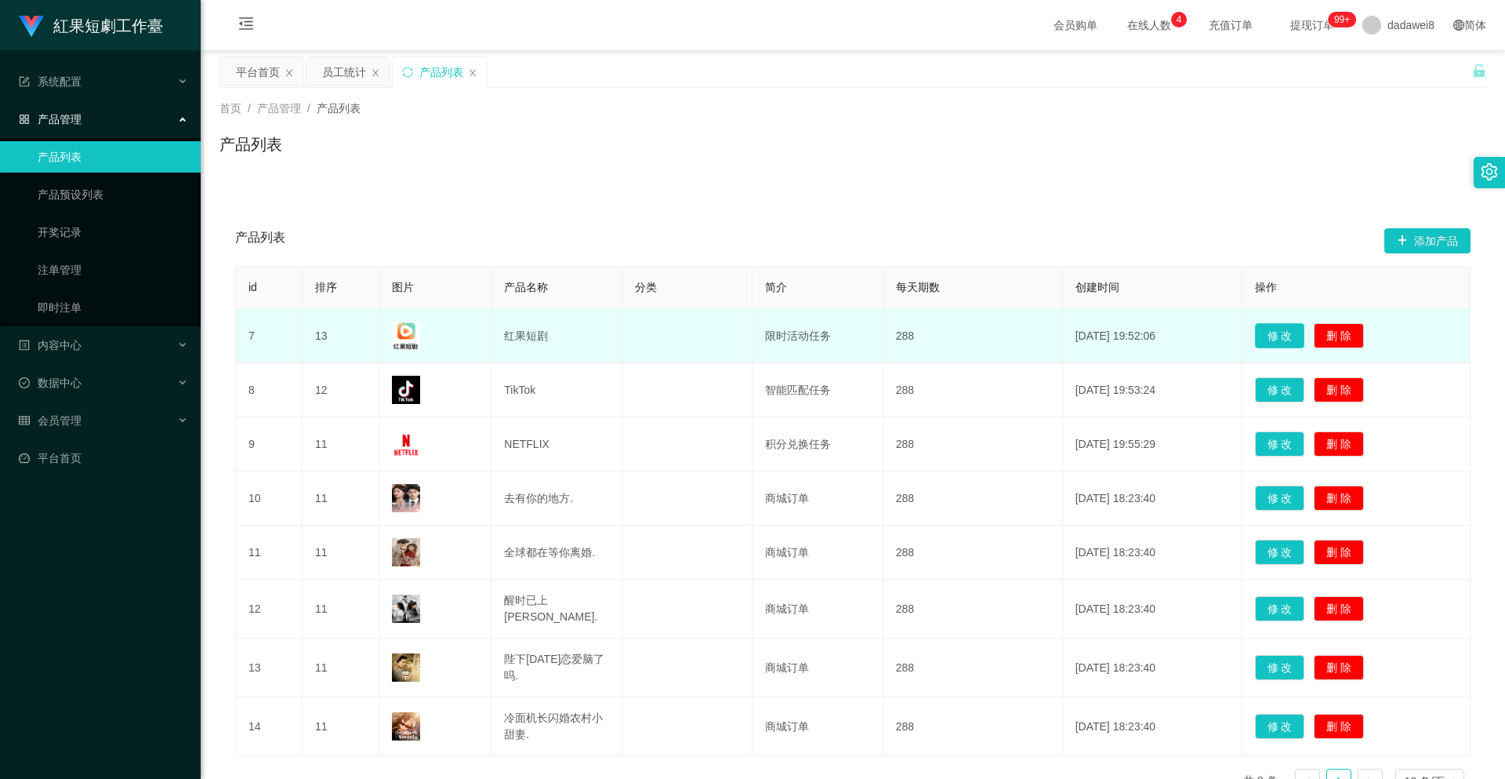
click at [1287, 338] on button "修 改" at bounding box center [1280, 335] width 50 height 25
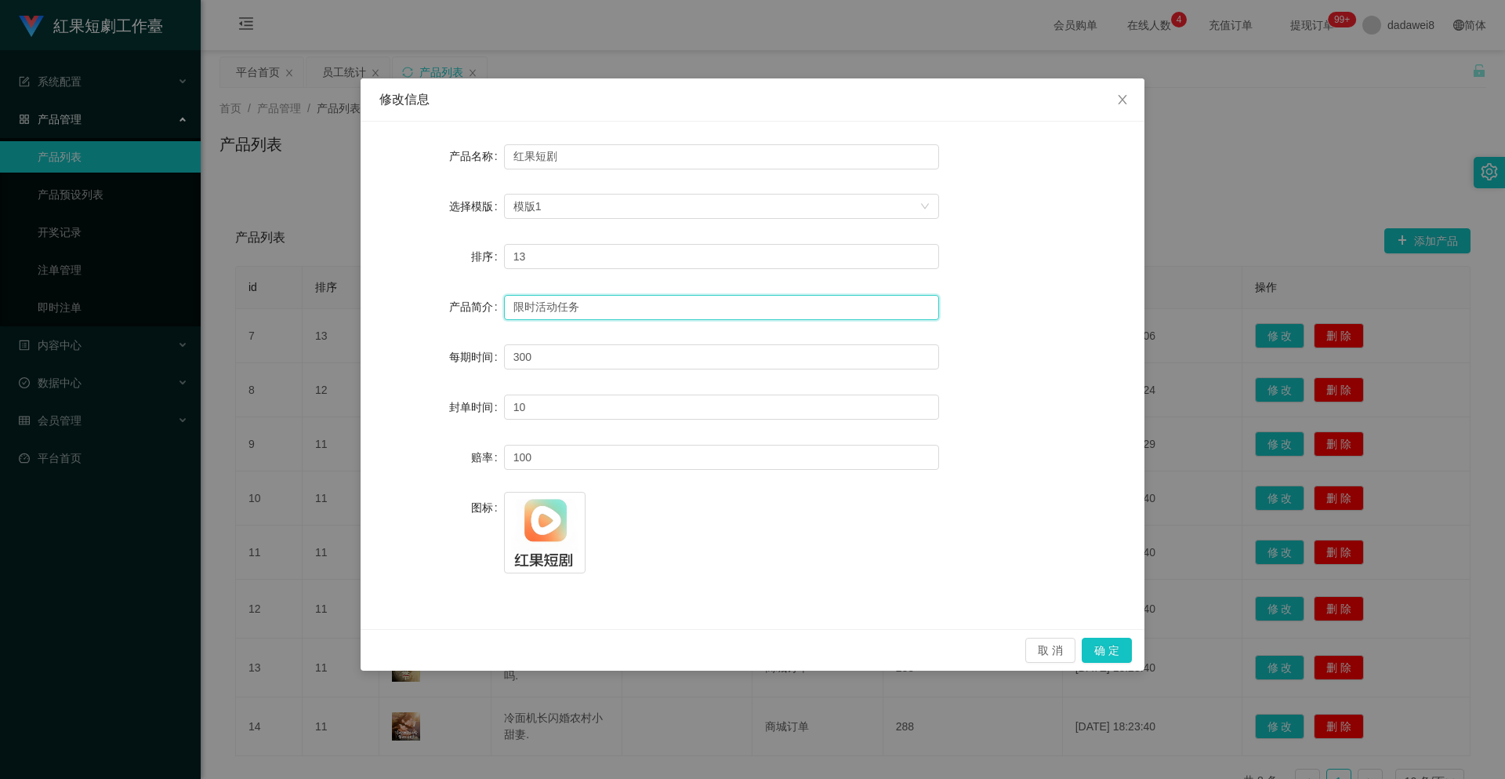
click at [588, 299] on input "限时活动任务" at bounding box center [721, 307] width 435 height 25
click at [506, 314] on input "限时活动任务" at bounding box center [721, 307] width 435 height 25
drag, startPoint x: 1120, startPoint y: 100, endPoint x: 1015, endPoint y: 137, distance: 111.6
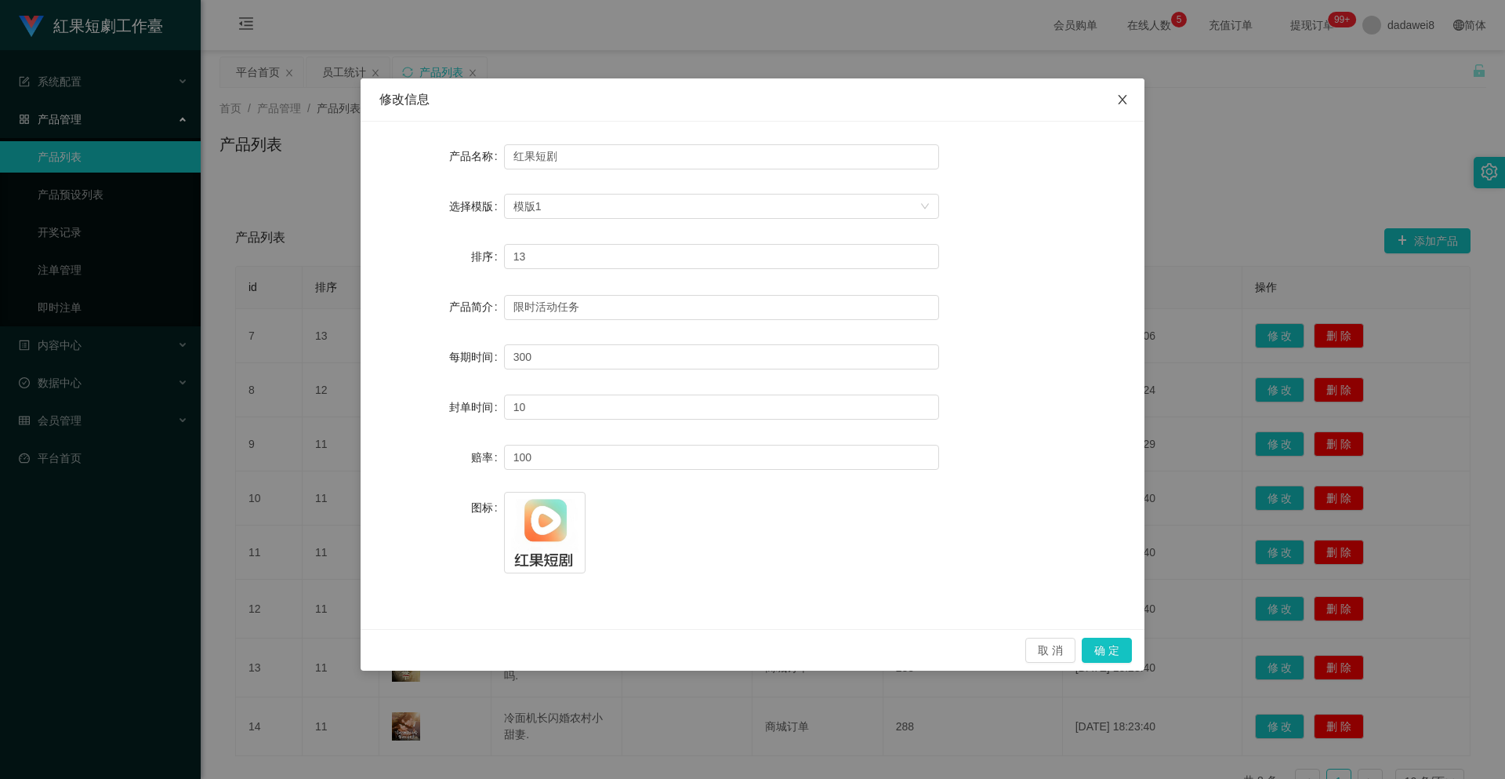
click at [1120, 100] on icon "图标: close" at bounding box center [1122, 99] width 13 height 13
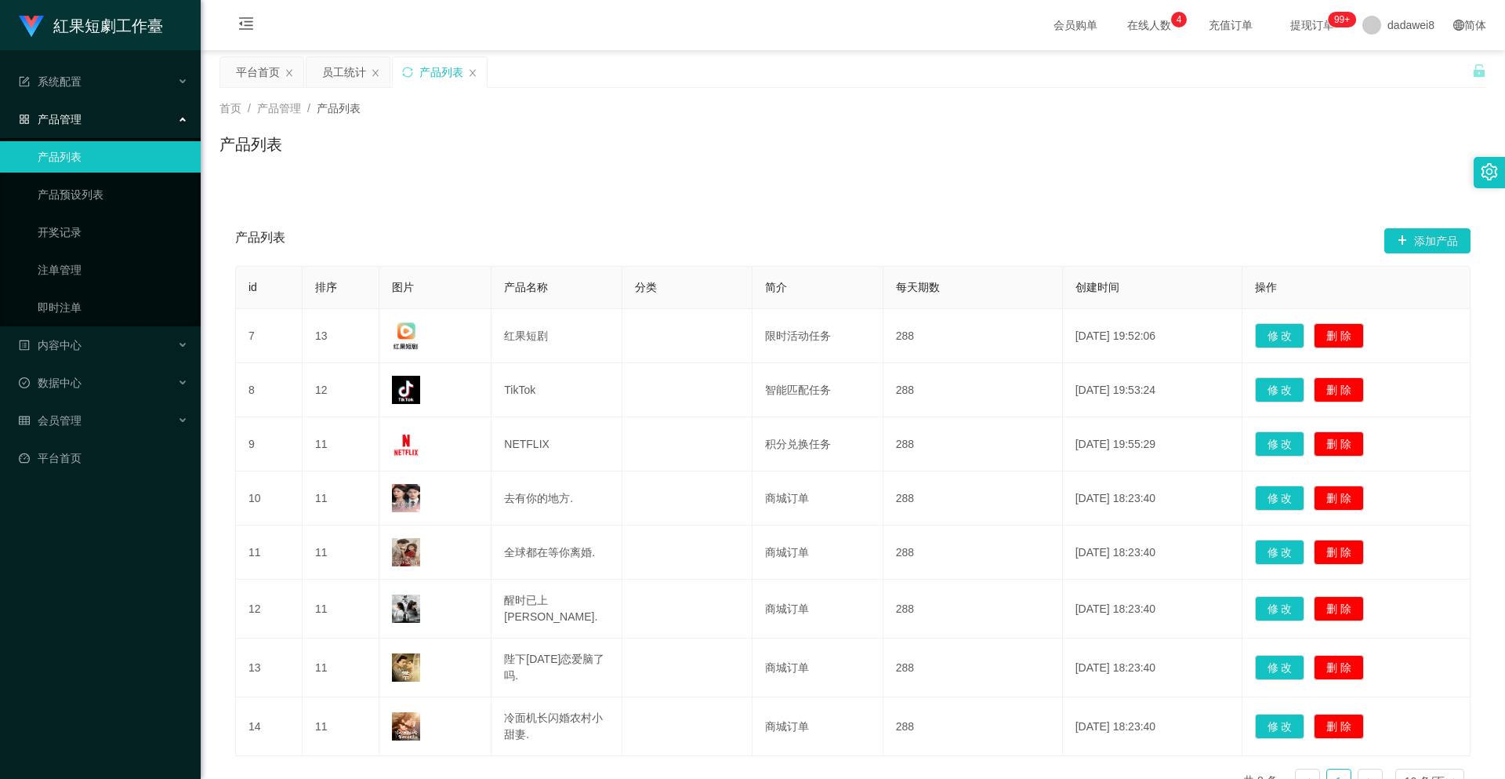
click at [489, 132] on div "产品列表" at bounding box center [853, 150] width 1267 height 36
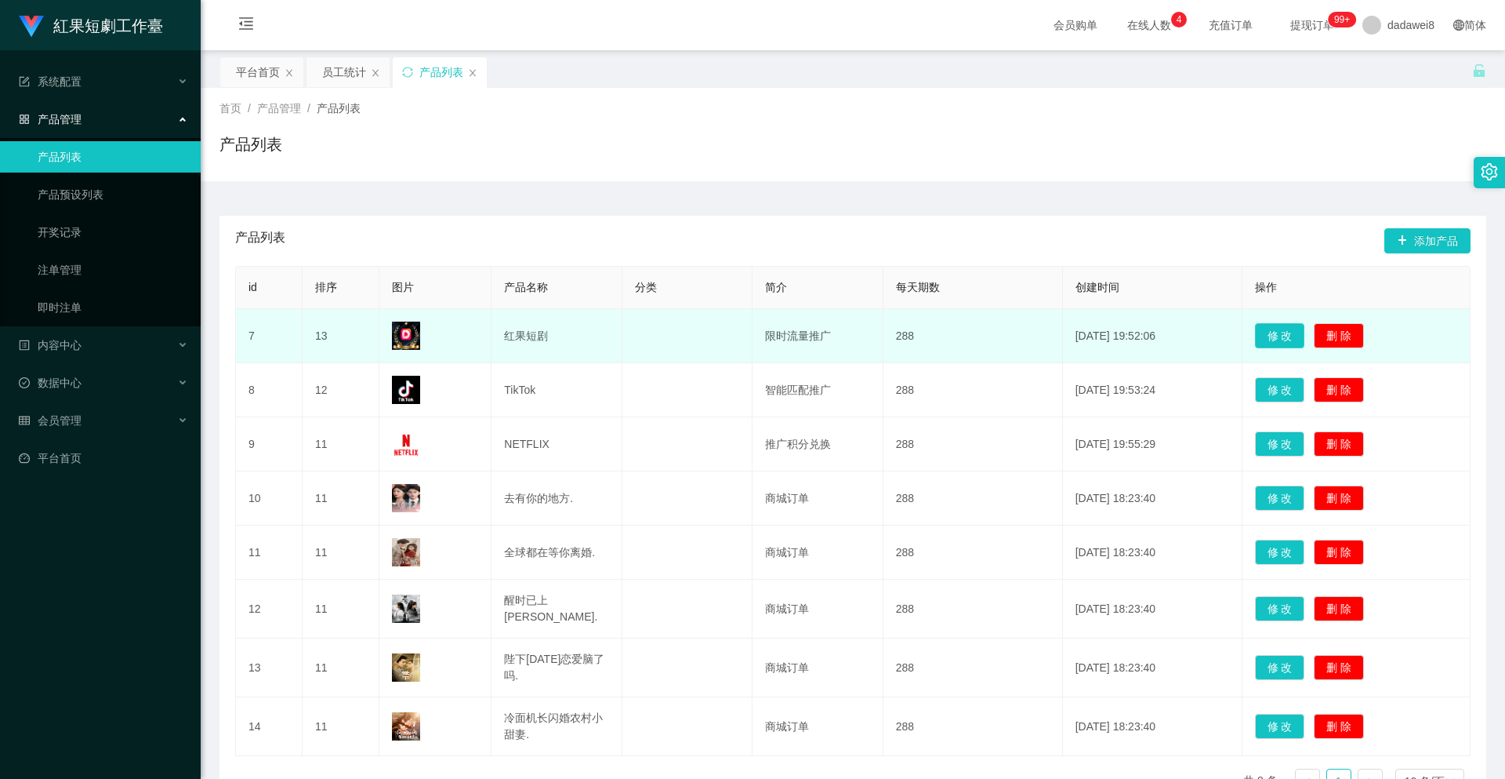
click at [1287, 330] on button "修 改" at bounding box center [1280, 335] width 50 height 25
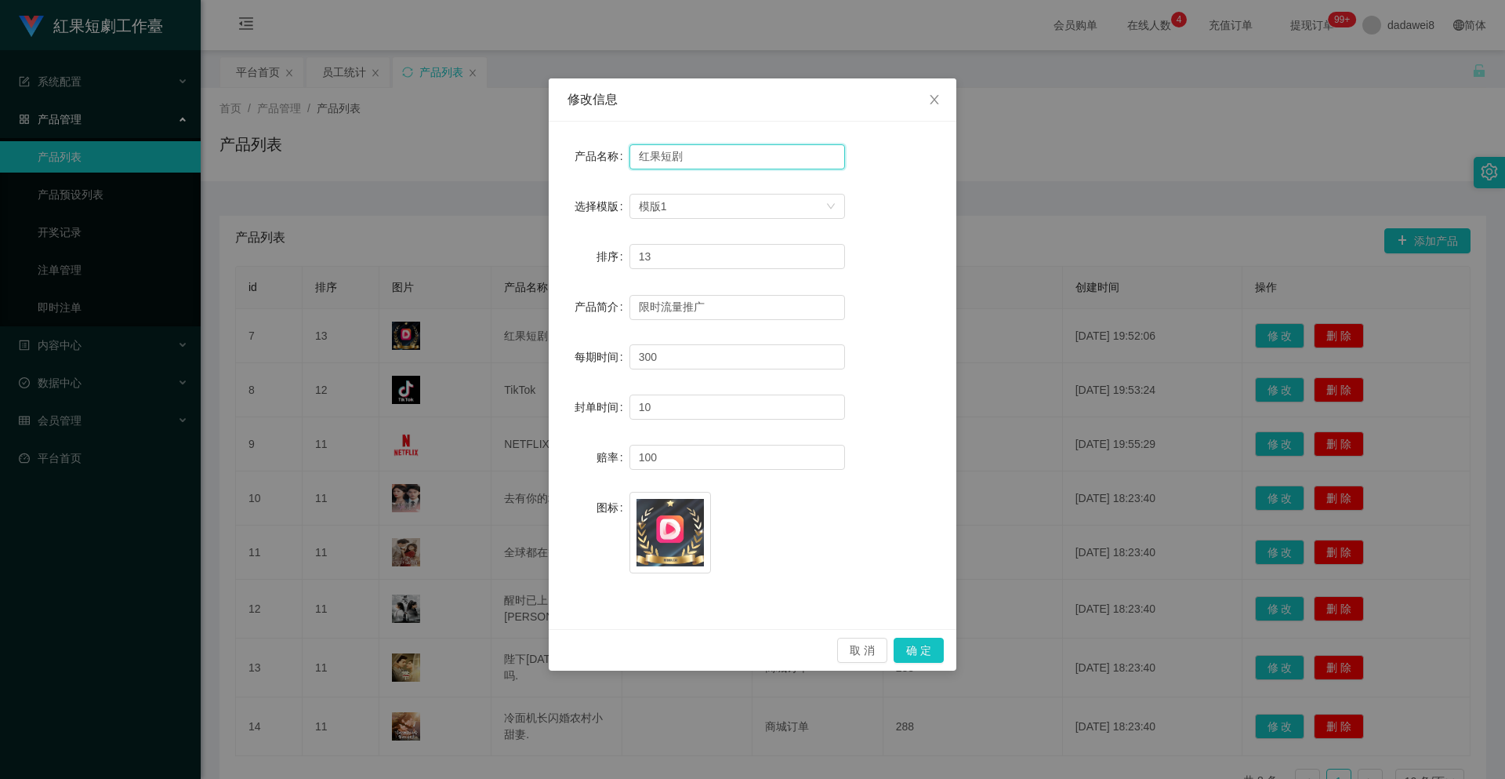
drag, startPoint x: 635, startPoint y: 162, endPoint x: 433, endPoint y: 162, distance: 202.3
click at [535, 162] on div "修改信息 产品名称 红果短剧 选择模版 模版1 排序 13 产品简介 限时流量推广 每期时间 300 封单时间 10 赔率 100 图标 image.png …" at bounding box center [752, 389] width 1505 height 779
paste input "DramaBox"
type input "DramaBox"
drag, startPoint x: 920, startPoint y: 648, endPoint x: 871, endPoint y: 664, distance: 51.1
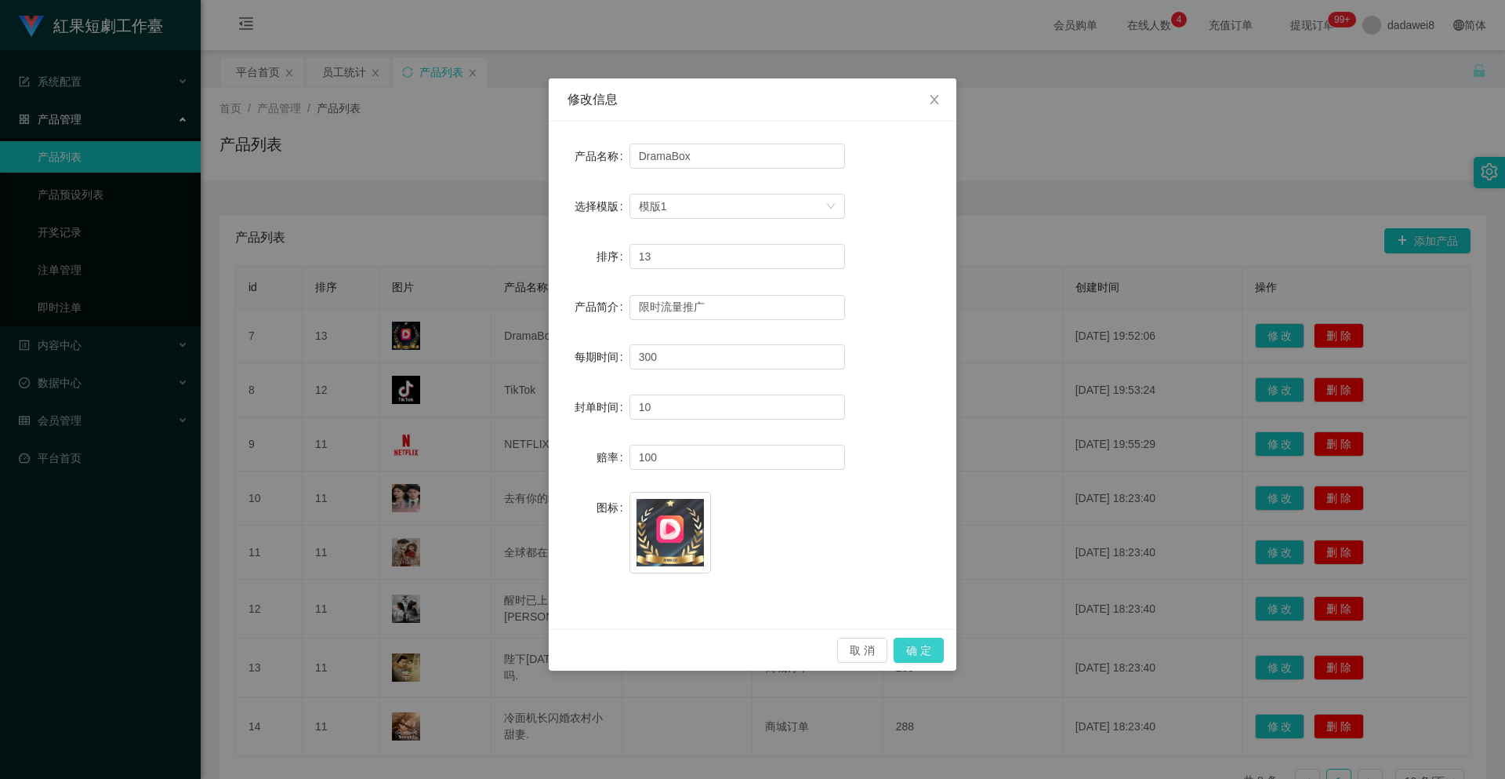
click at [920, 648] on button "确 定" at bounding box center [919, 649] width 50 height 25
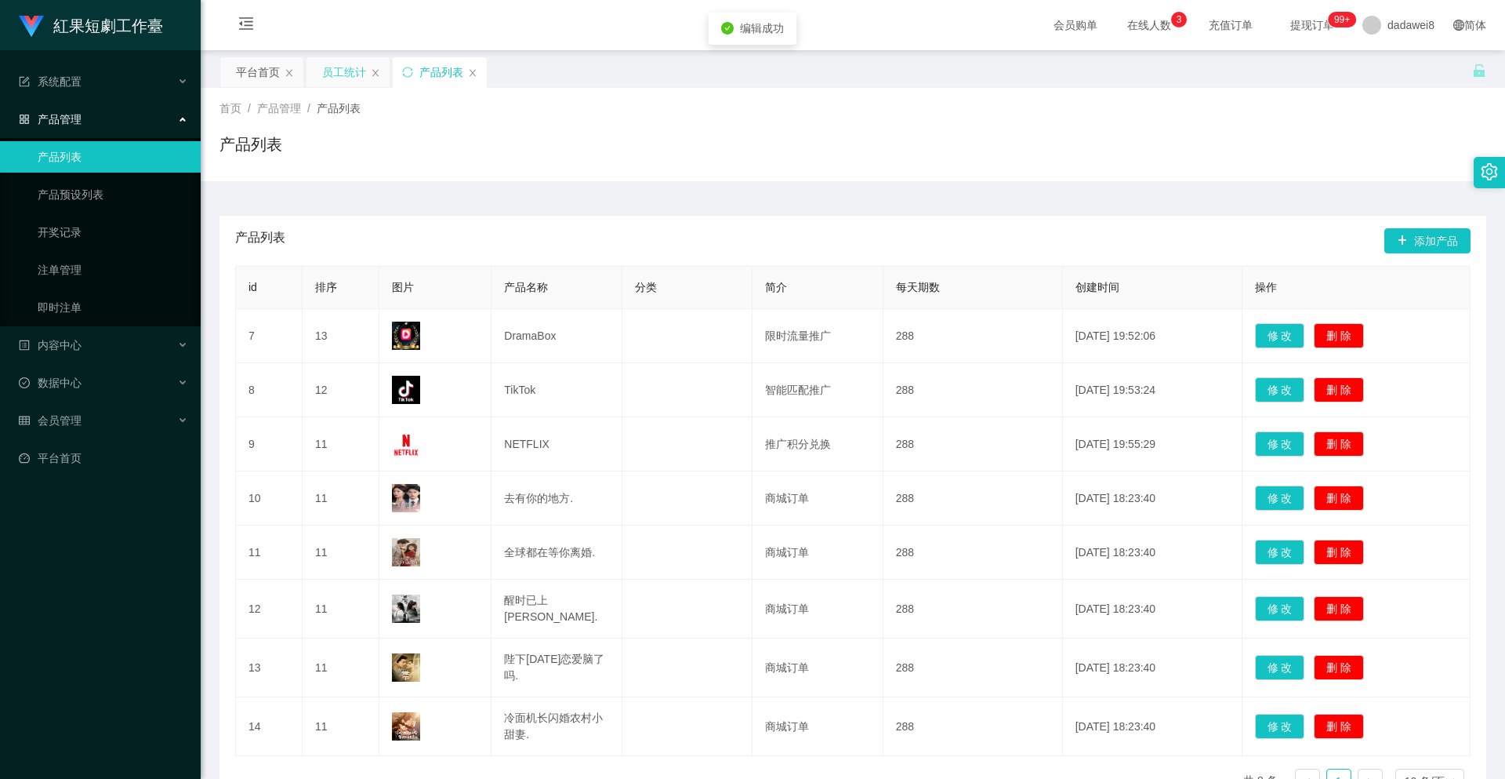
click at [259, 66] on div "平台首页" at bounding box center [258, 72] width 44 height 30
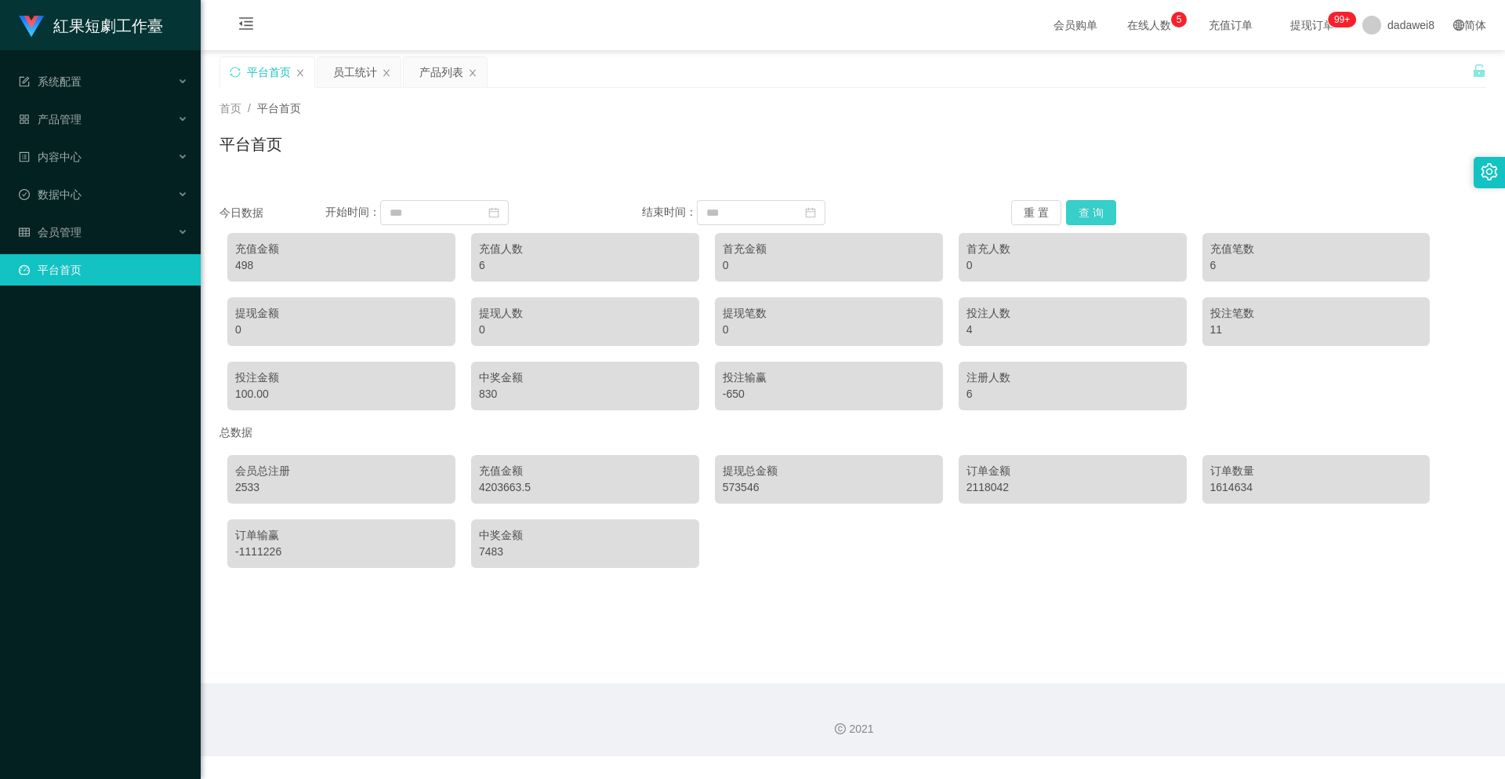
click at [1076, 209] on button "查 询" at bounding box center [1091, 212] width 50 height 25
